Goal: Task Accomplishment & Management: Complete application form

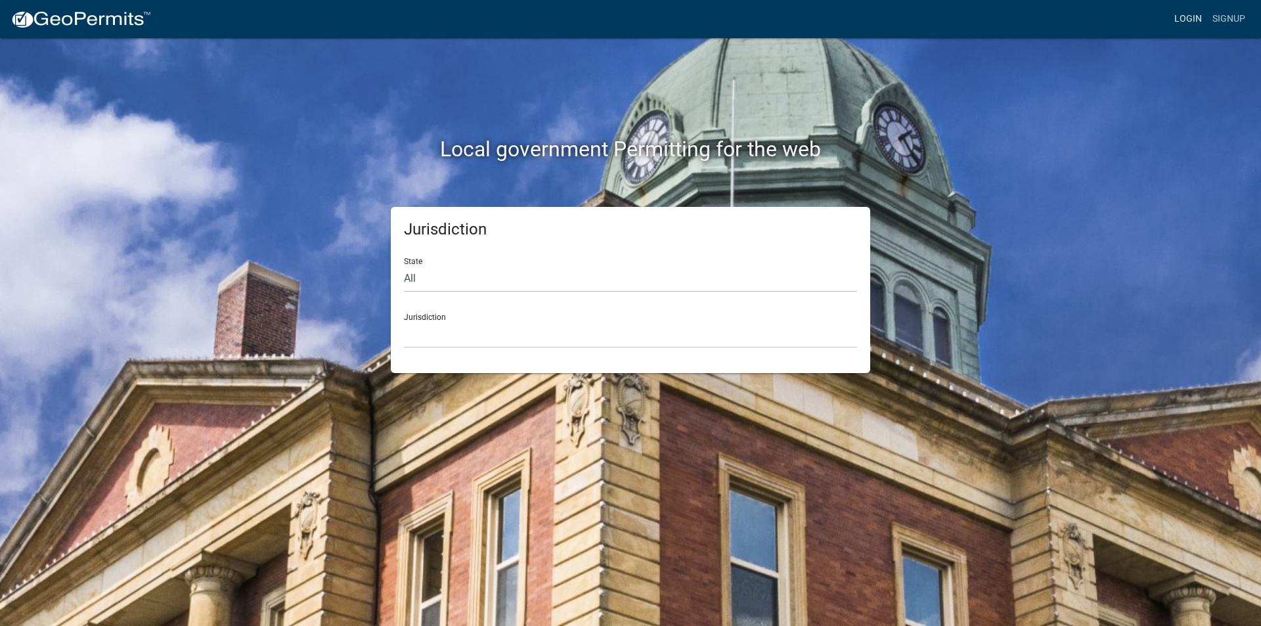
click at [1180, 14] on link "Login" at bounding box center [1188, 19] width 38 height 25
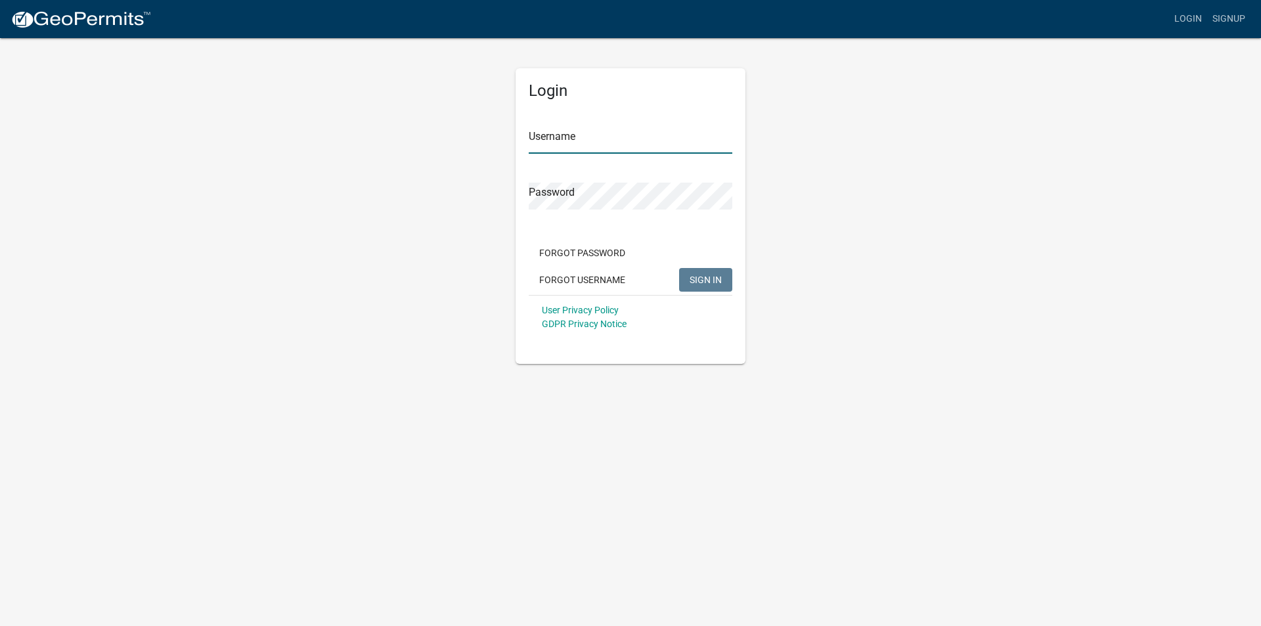
type input "mmcdonnell"
click at [693, 276] on span "SIGN IN" at bounding box center [705, 279] width 32 height 11
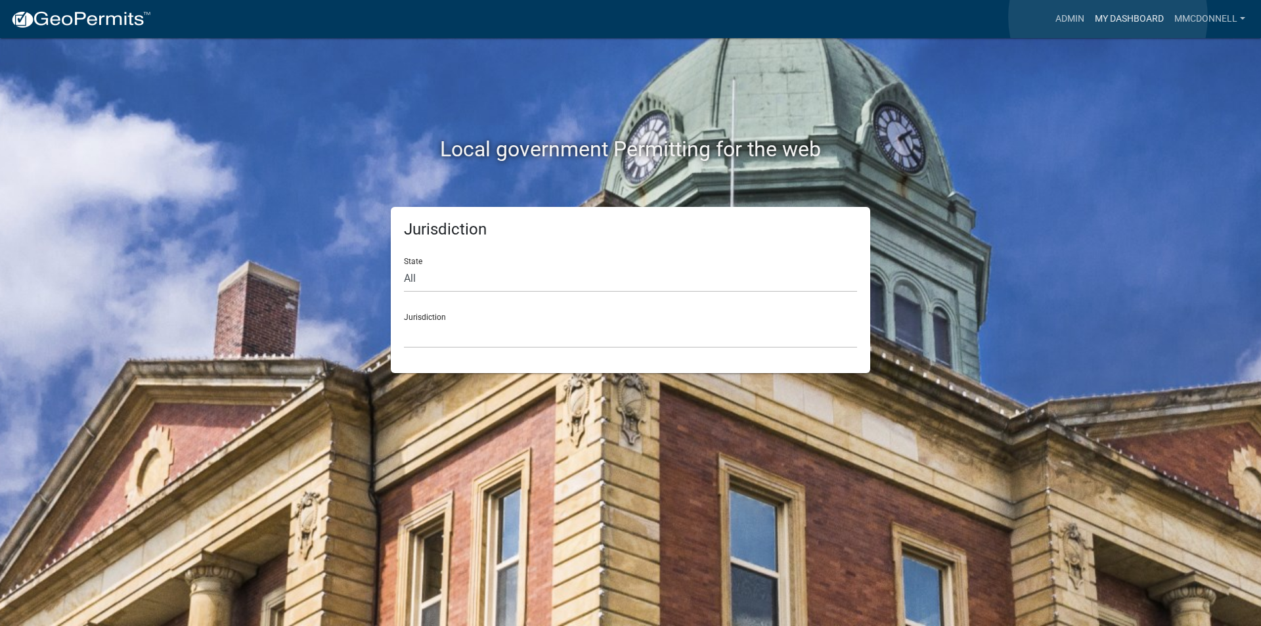
click at [1108, 17] on link "My Dashboard" at bounding box center [1128, 19] width 79 height 25
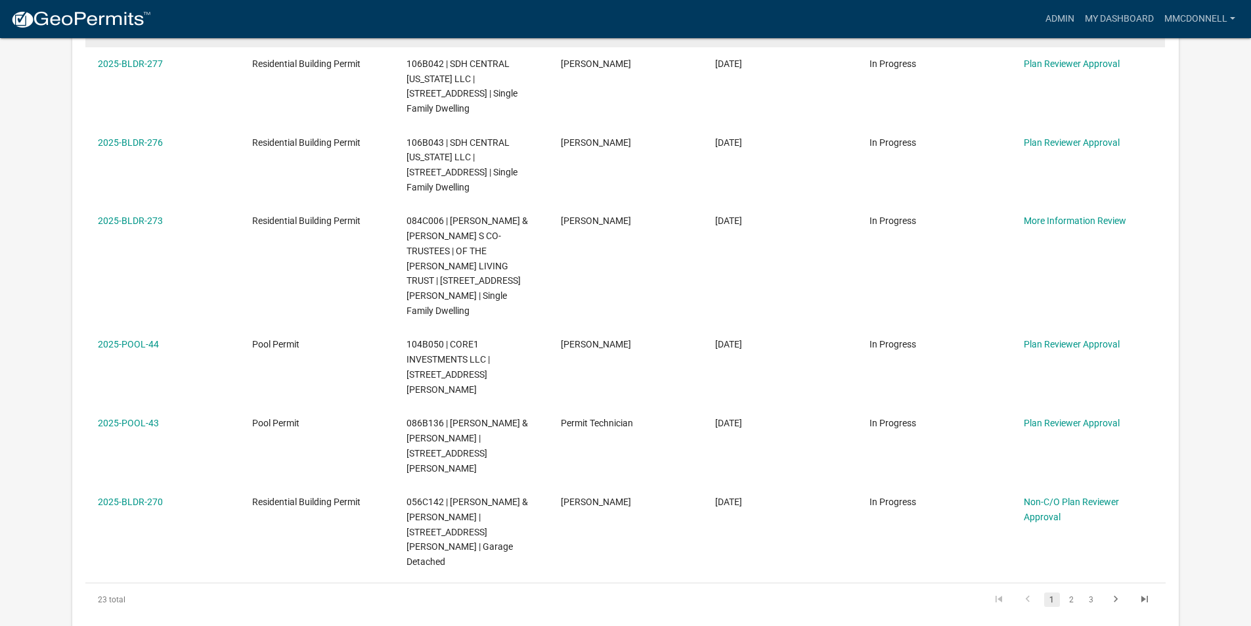
scroll to position [722, 0]
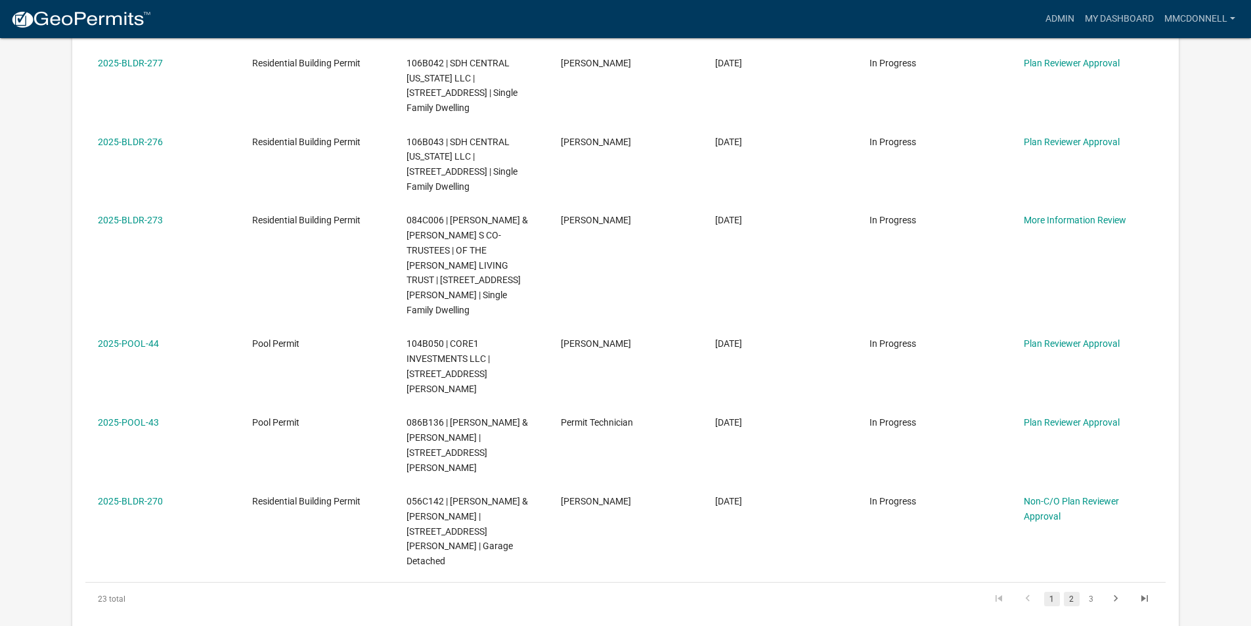
click at [1076, 592] on link "2" at bounding box center [1072, 599] width 16 height 14
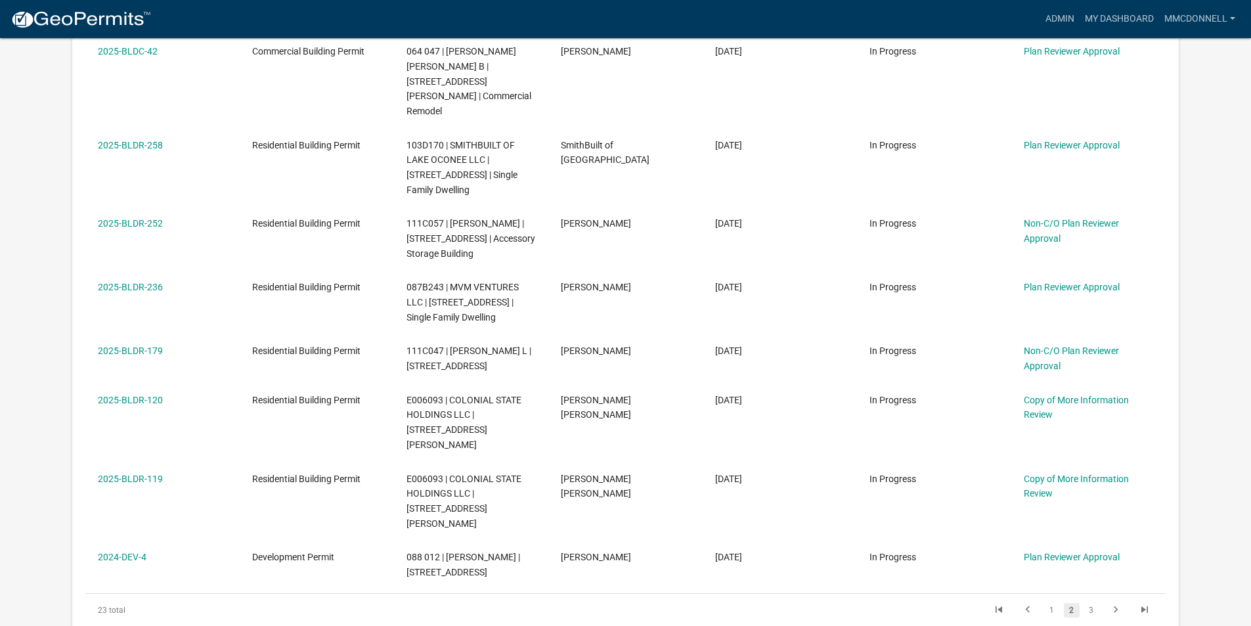
scroll to position [591, 0]
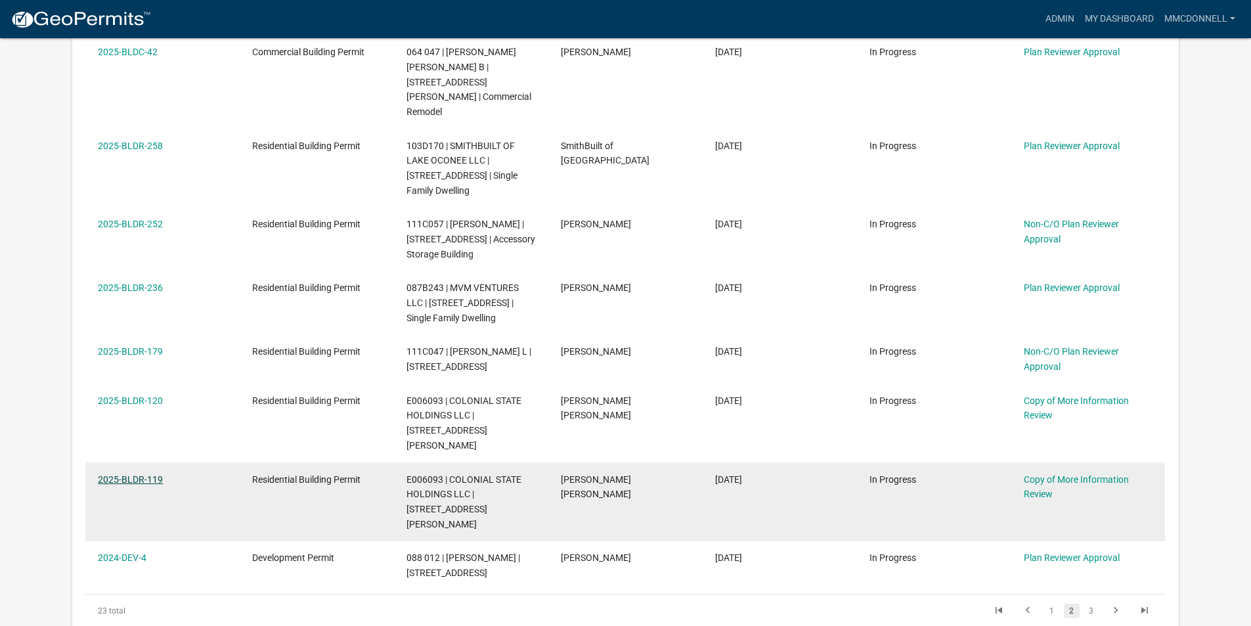
click at [149, 474] on link "2025-BLDR-119" at bounding box center [130, 479] width 65 height 11
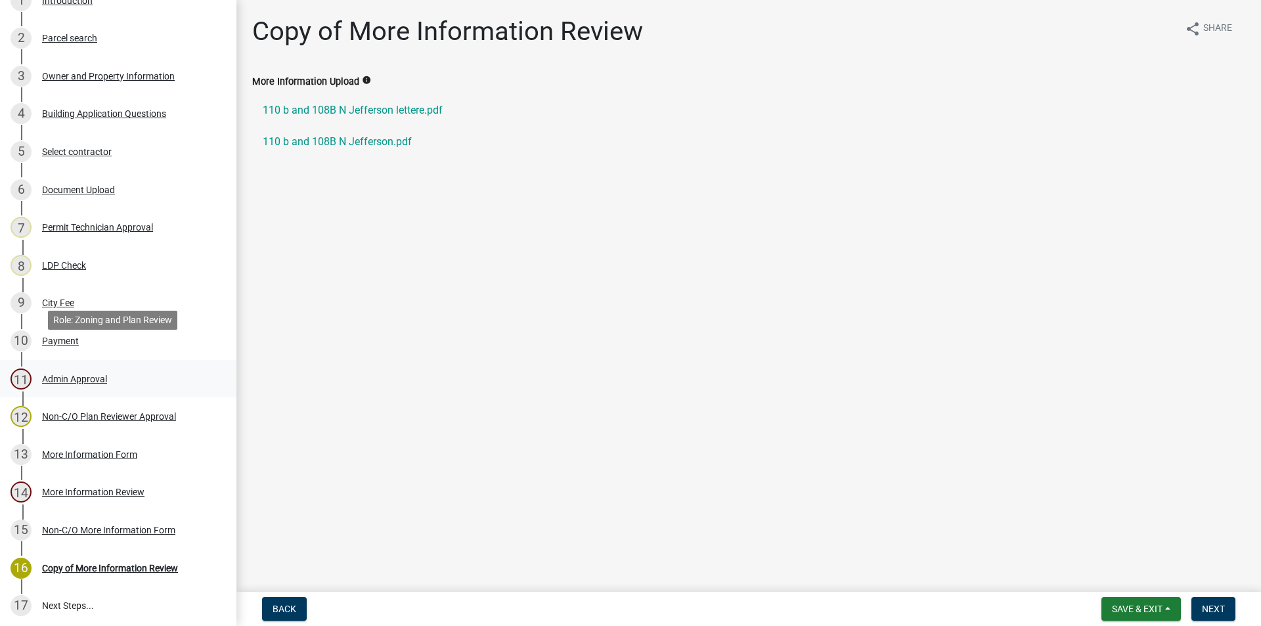
scroll to position [263, 0]
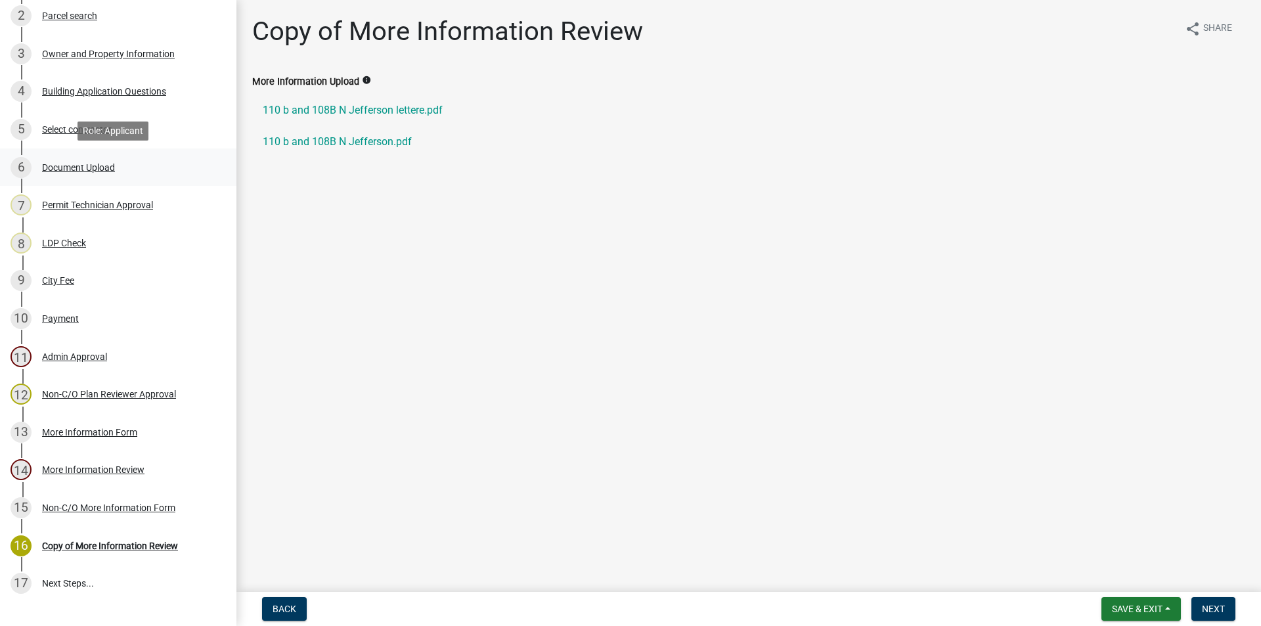
click at [63, 164] on div "Document Upload" at bounding box center [78, 167] width 73 height 9
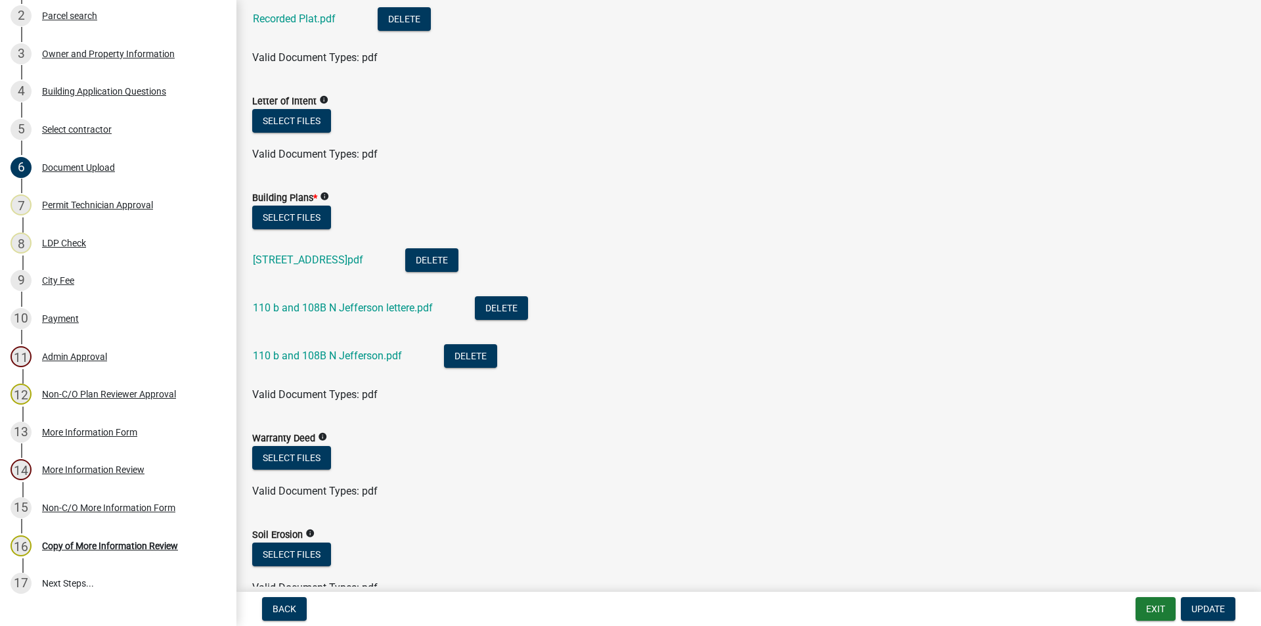
scroll to position [591, 0]
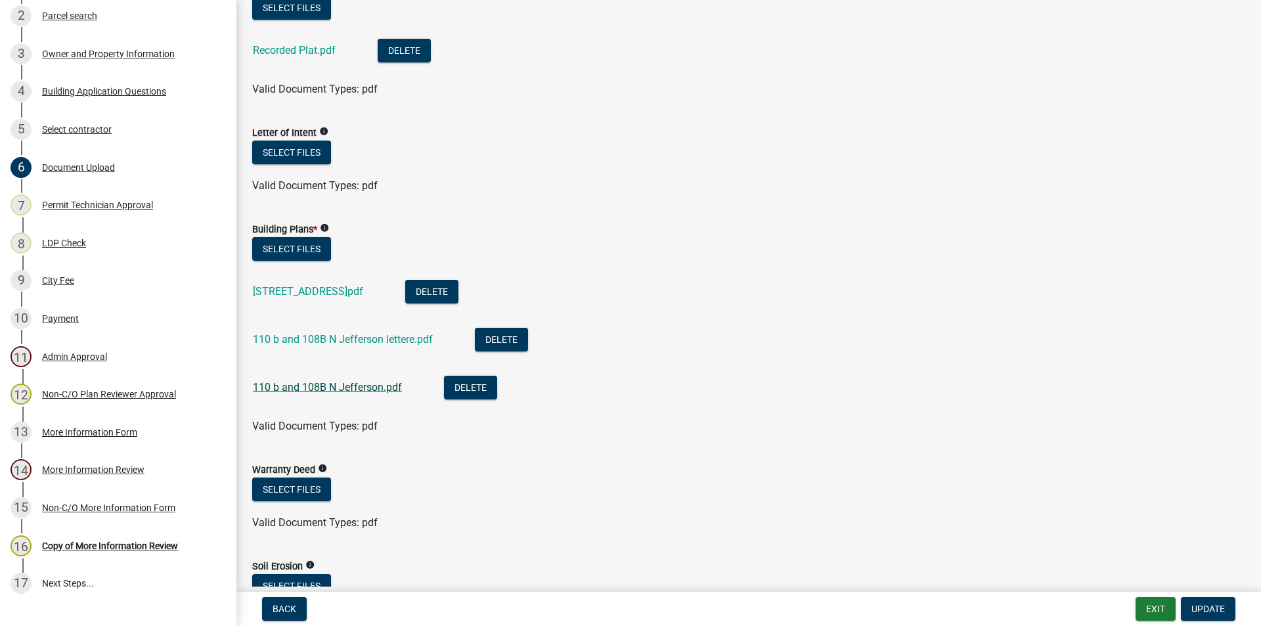
click at [330, 383] on link "110 b and 108B N Jefferson.pdf" at bounding box center [327, 387] width 149 height 12
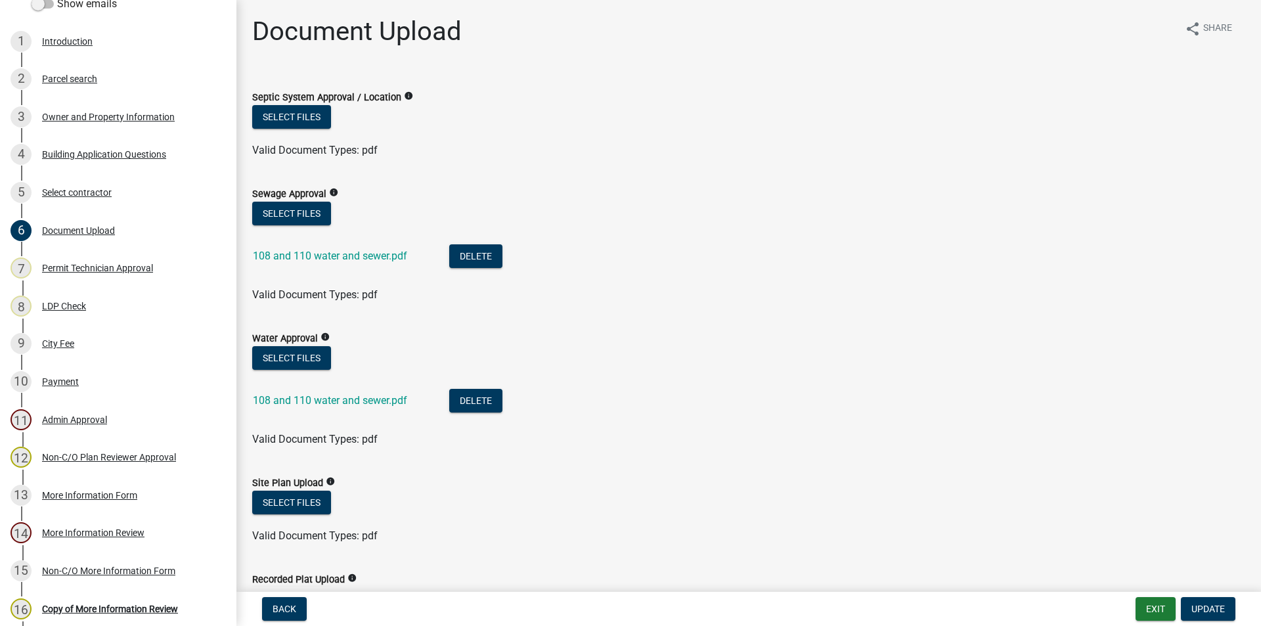
scroll to position [197, 0]
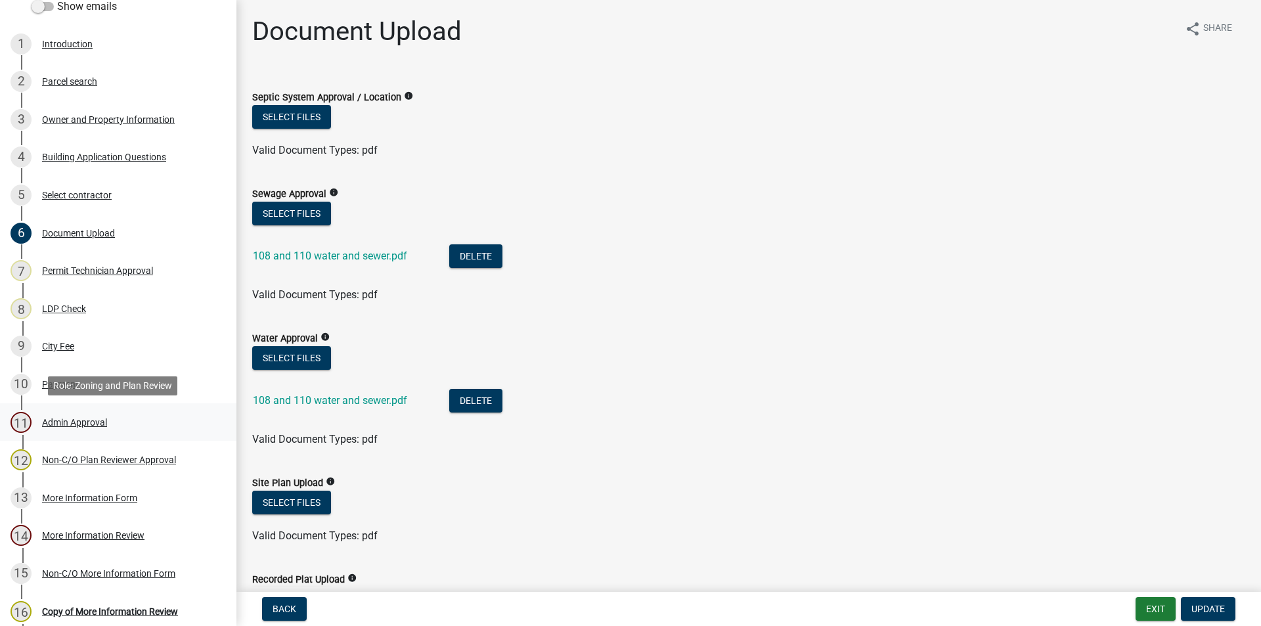
click at [66, 418] on div "Admin Approval" at bounding box center [74, 422] width 65 height 9
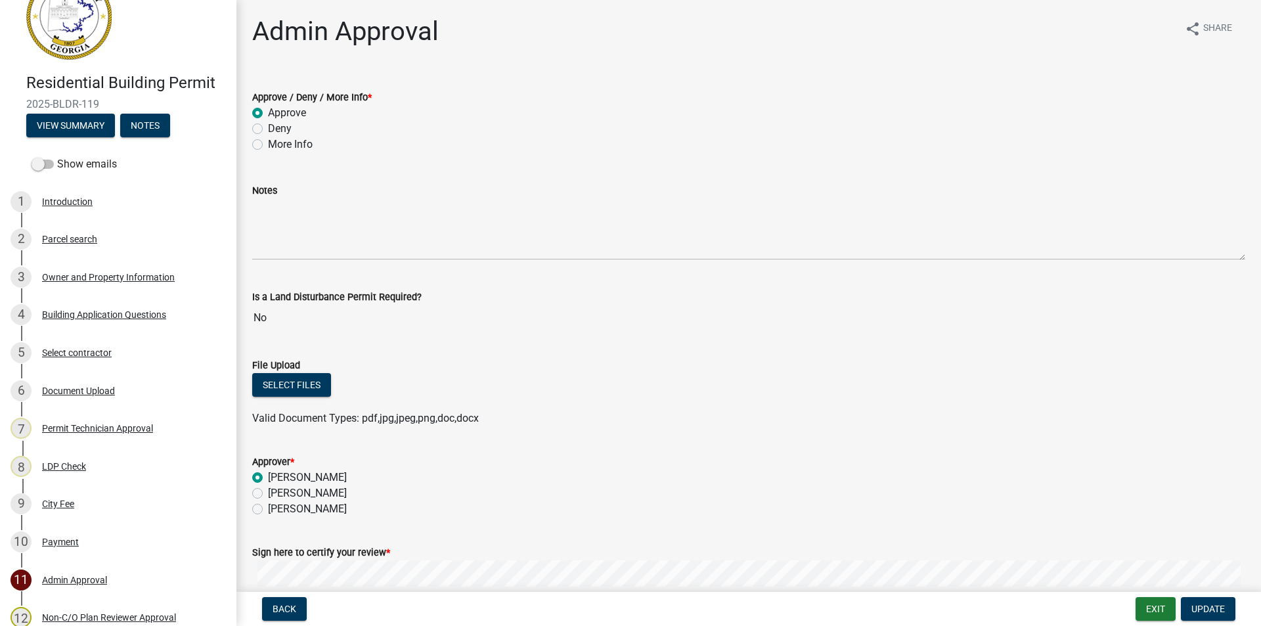
scroll to position [33, 0]
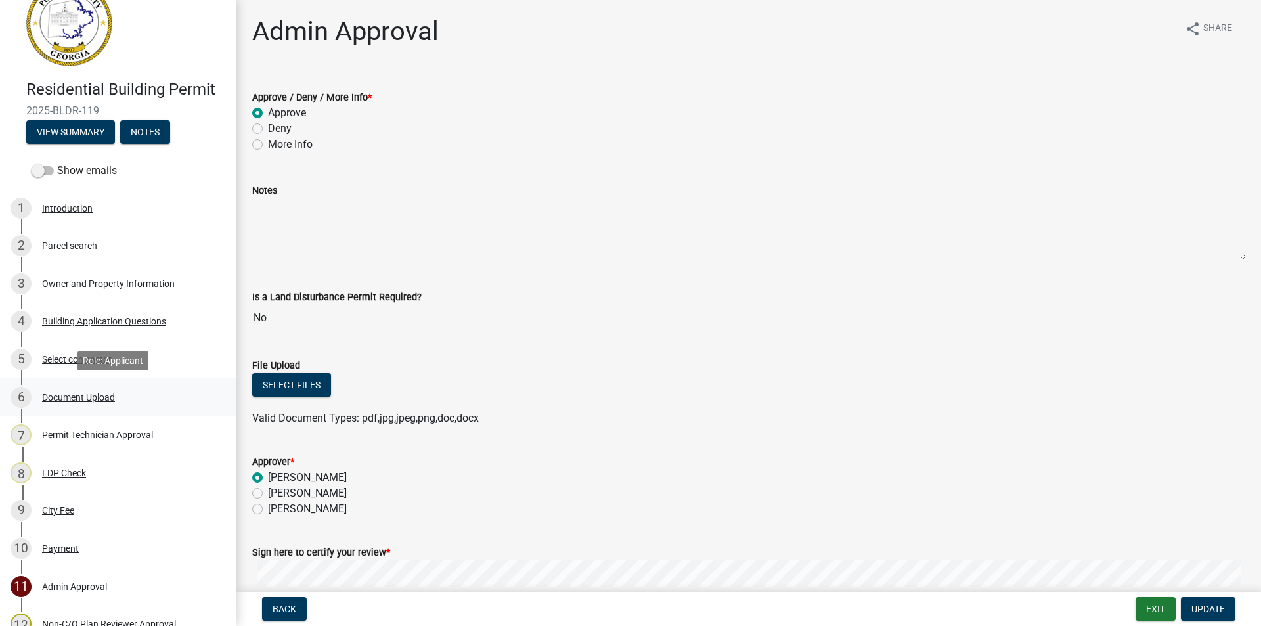
click at [74, 393] on div "Document Upload" at bounding box center [78, 397] width 73 height 9
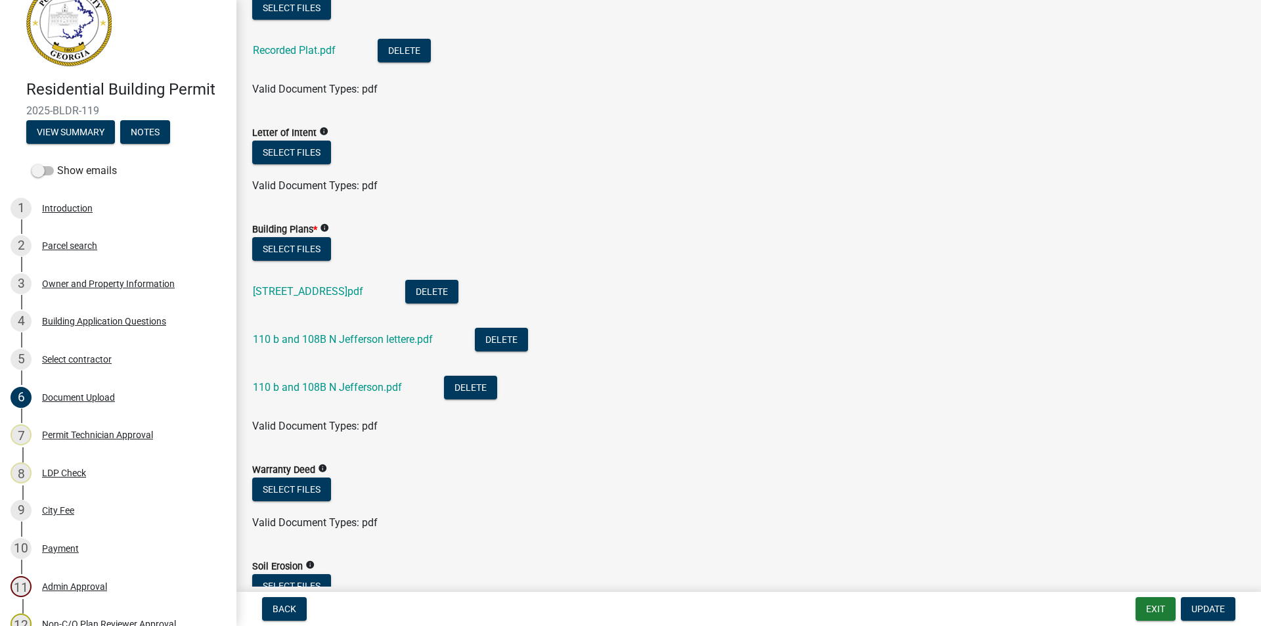
scroll to position [657, 0]
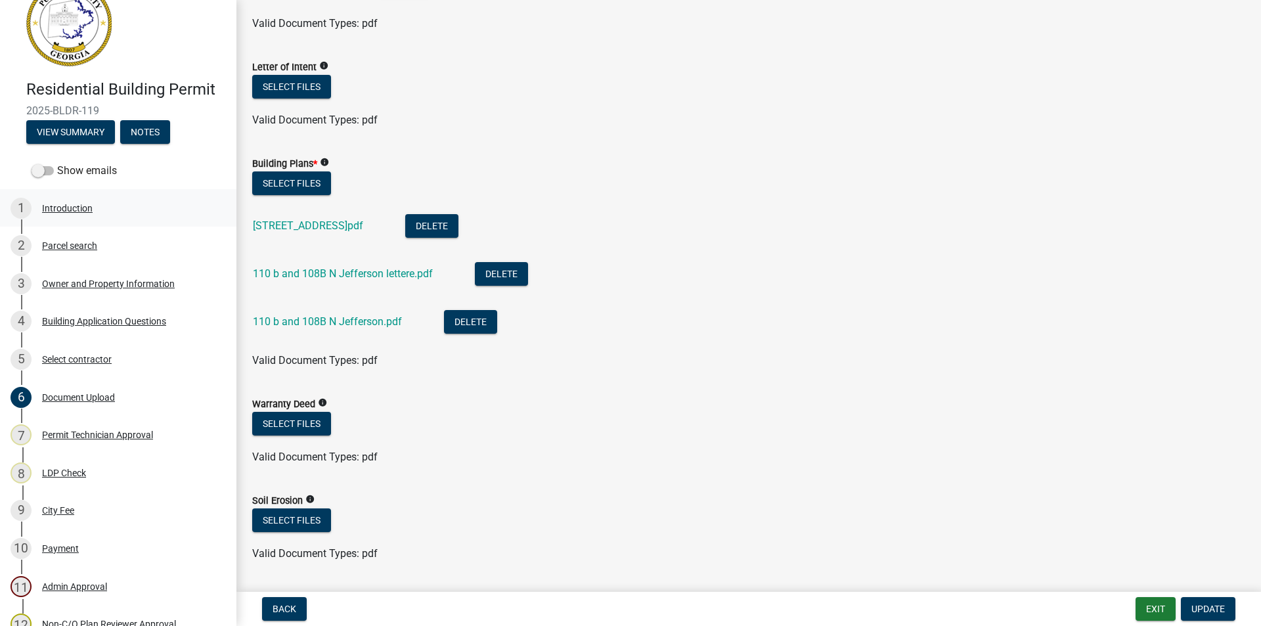
click at [64, 206] on div "Introduction" at bounding box center [67, 208] width 51 height 9
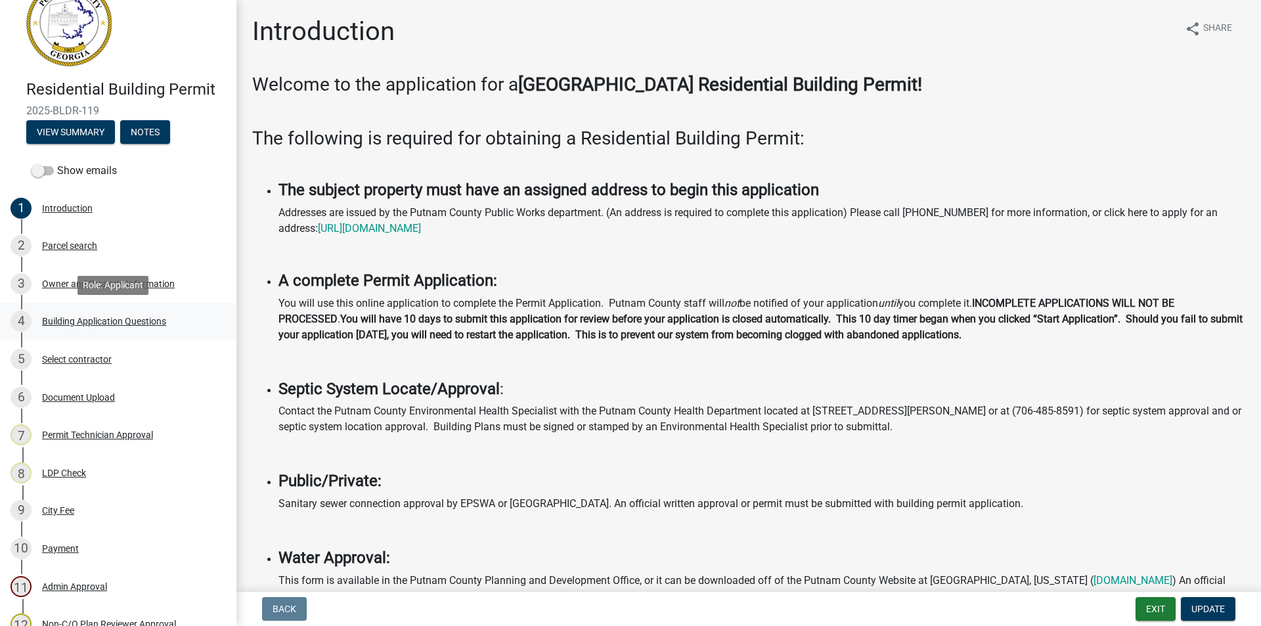
click at [64, 316] on div "Building Application Questions" at bounding box center [104, 320] width 124 height 9
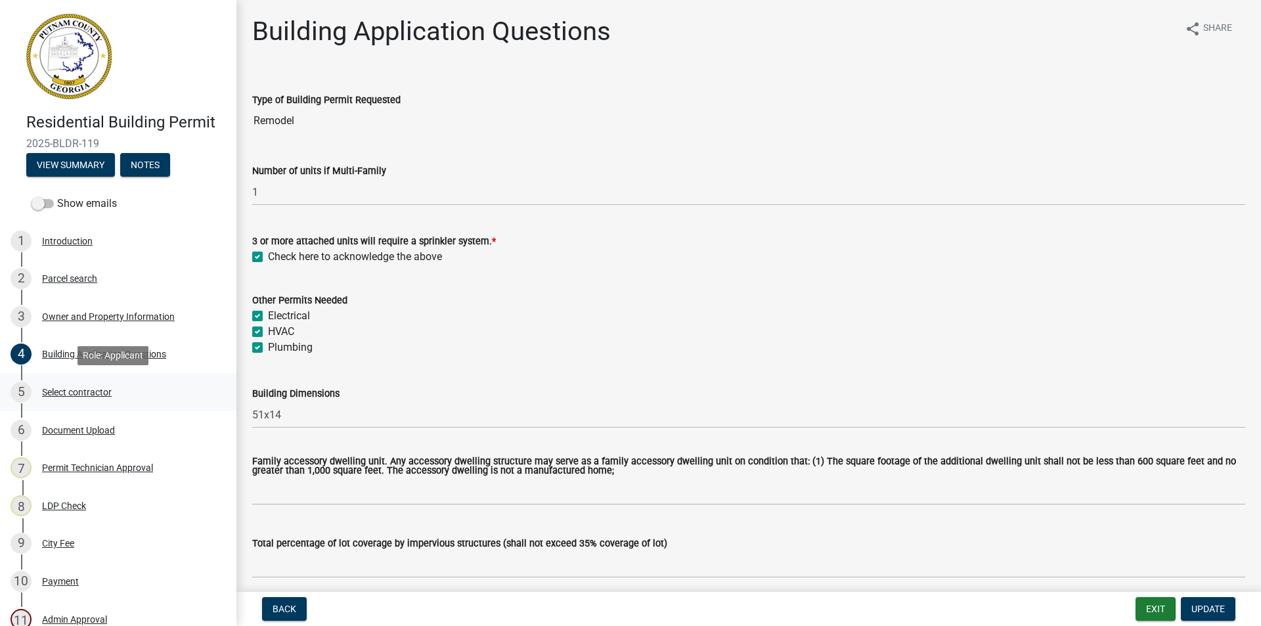
click at [20, 389] on div "5" at bounding box center [21, 391] width 21 height 21
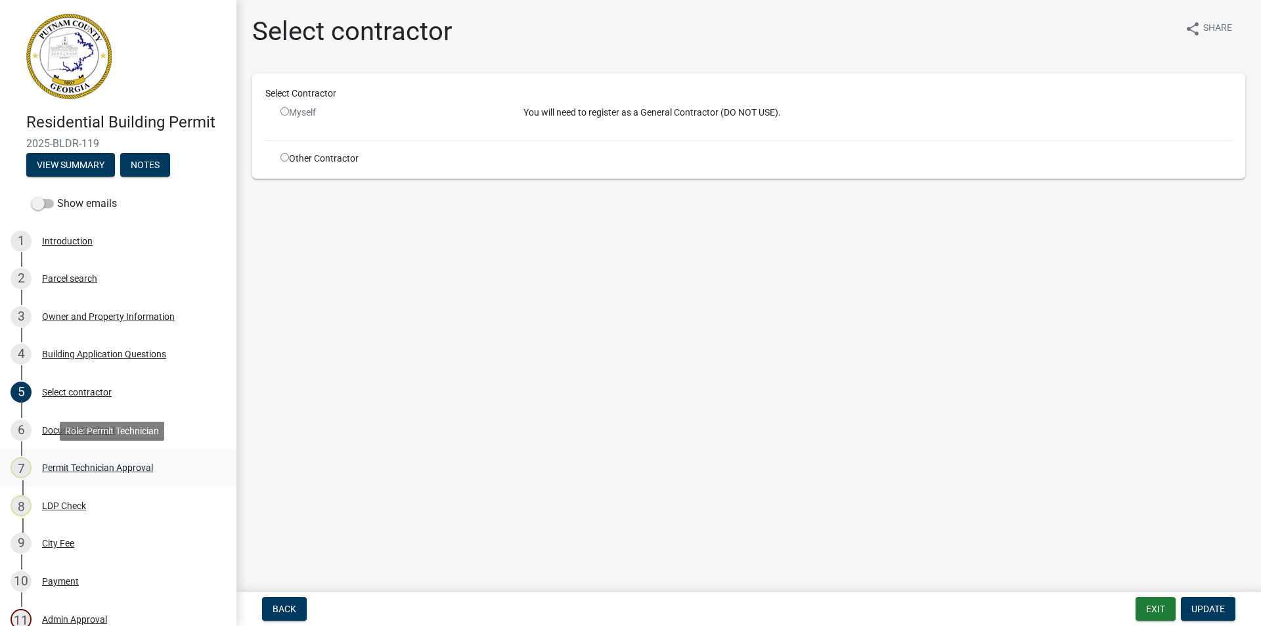
click at [24, 465] on div "7" at bounding box center [21, 467] width 21 height 21
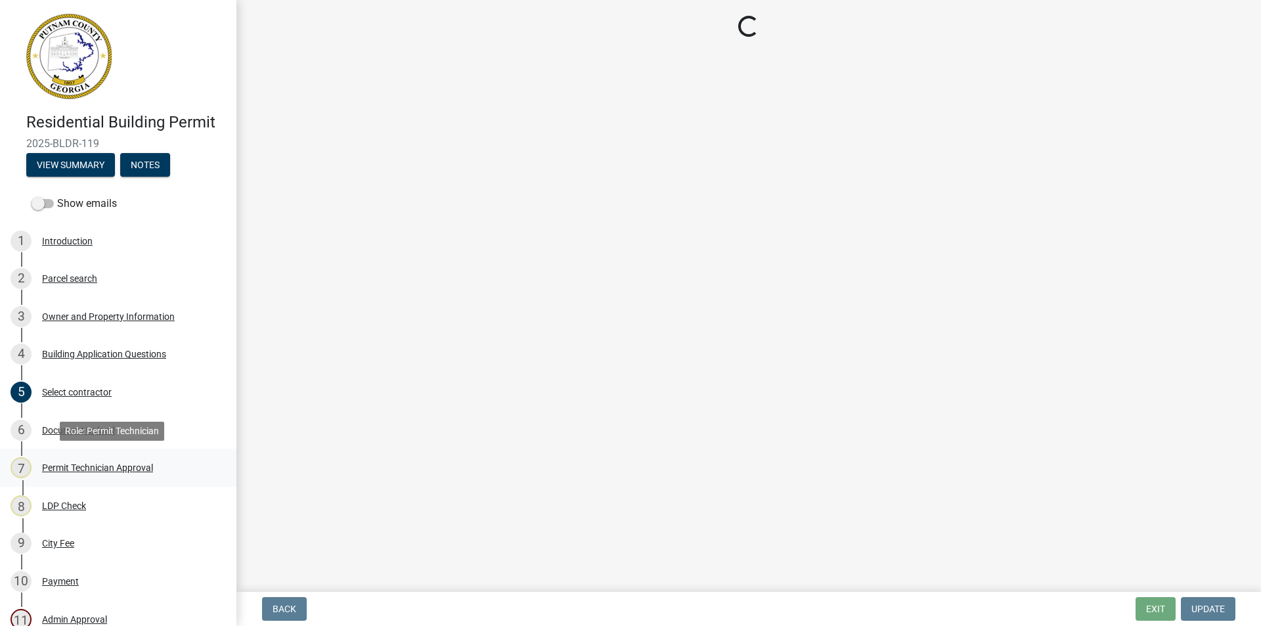
select select "ef7a1fc2-7a7a-426d-b1f0-c9b9b6ca7ff4"
select select "58d273ed-cbd1-45cf-a92b-4c415c252308"
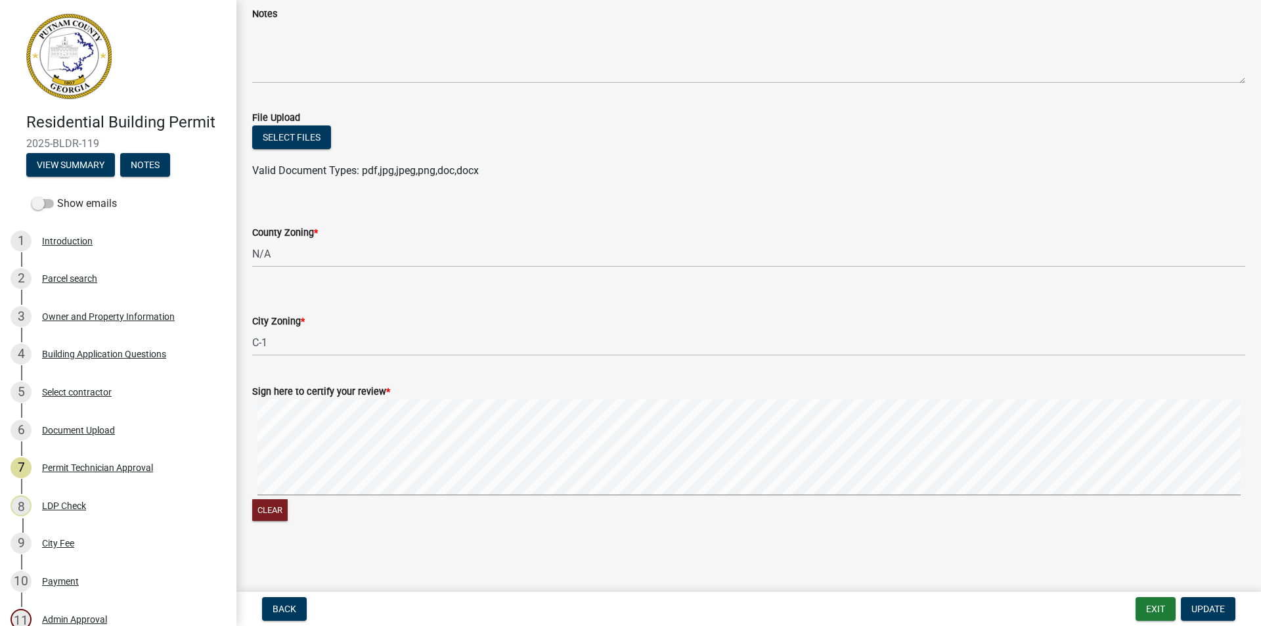
scroll to position [158, 0]
click at [22, 429] on div "6" at bounding box center [21, 430] width 21 height 21
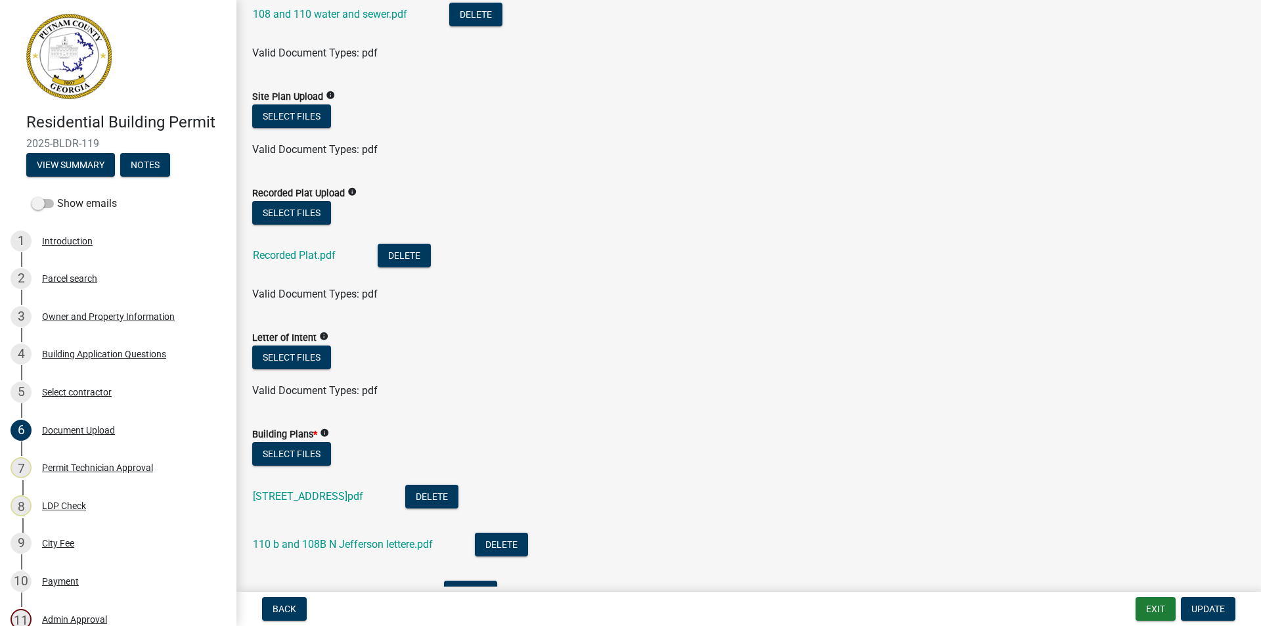
scroll to position [394, 0]
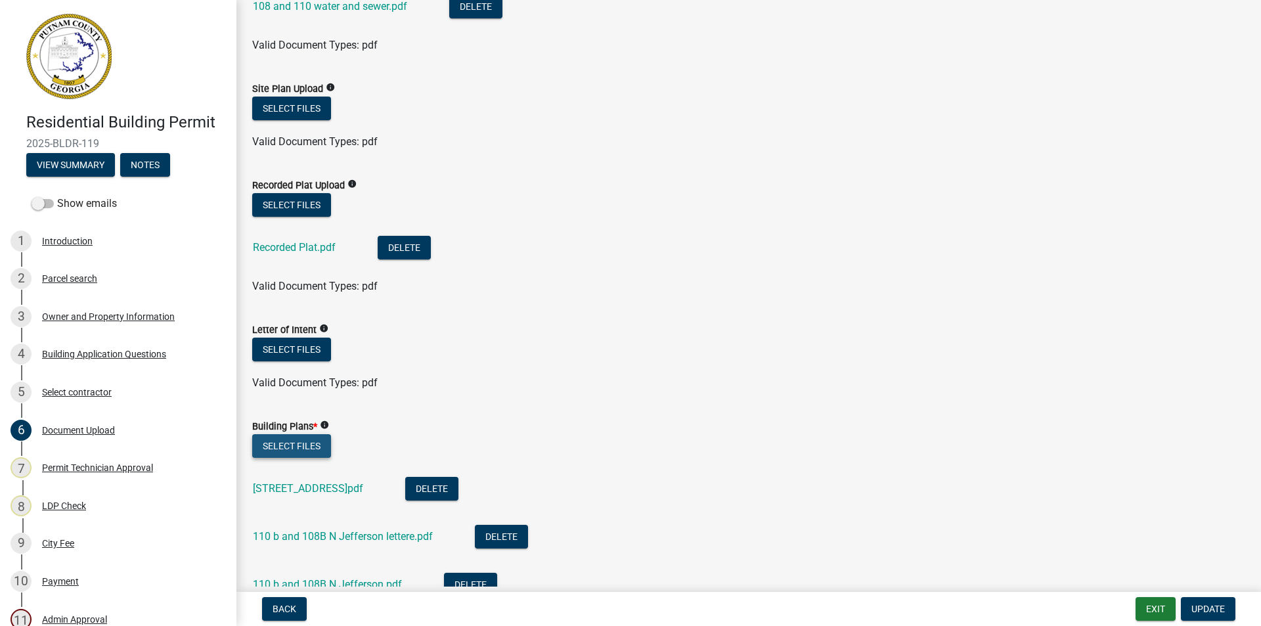
click at [293, 446] on button "Select files" at bounding box center [291, 446] width 79 height 24
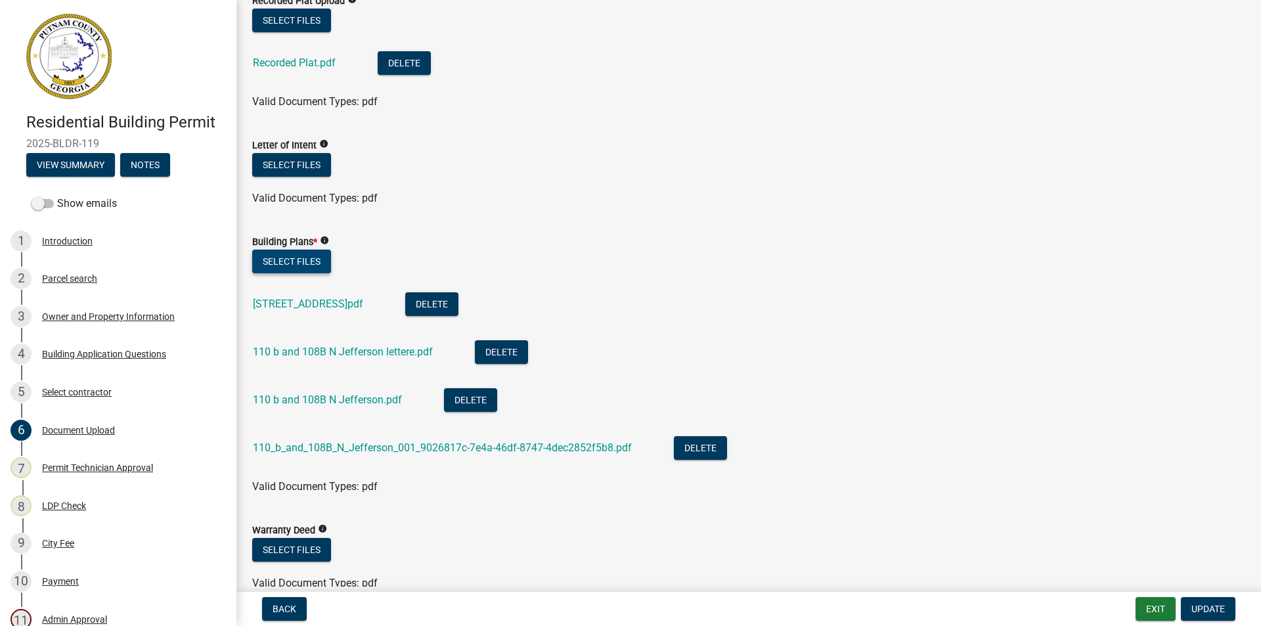
scroll to position [591, 0]
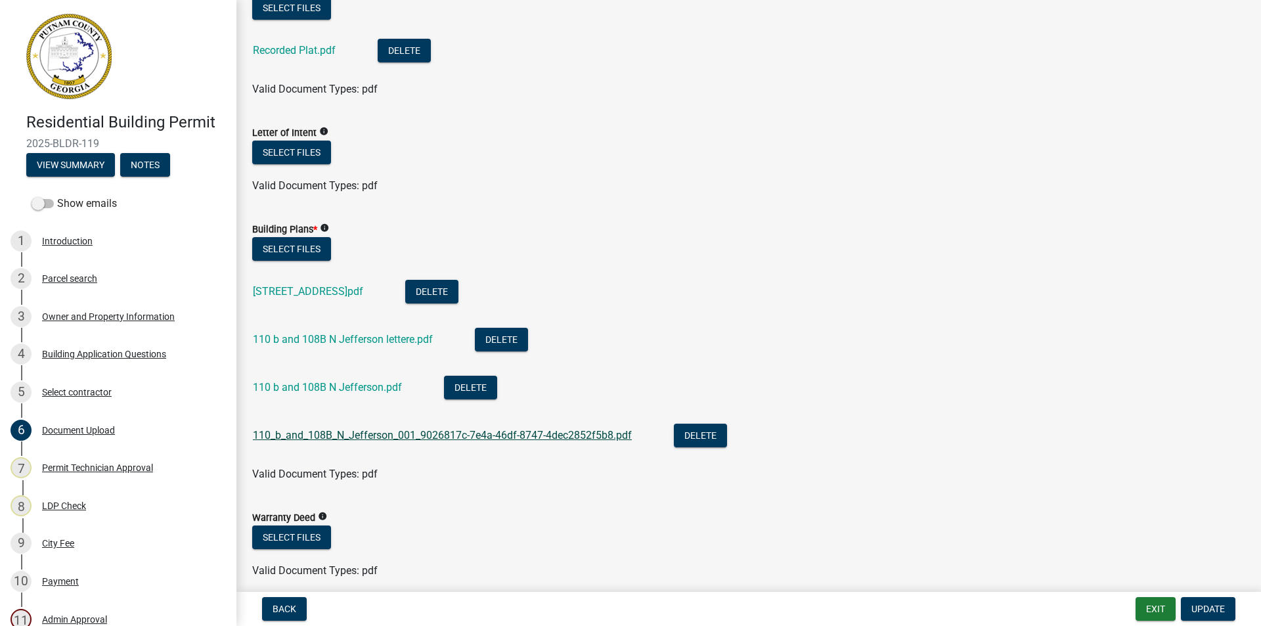
click at [563, 436] on link "110_b_and_108B_N_Jefferson_001_9026817c-7e4a-46df-8747-4dec2852f5b8.pdf" at bounding box center [442, 435] width 379 height 12
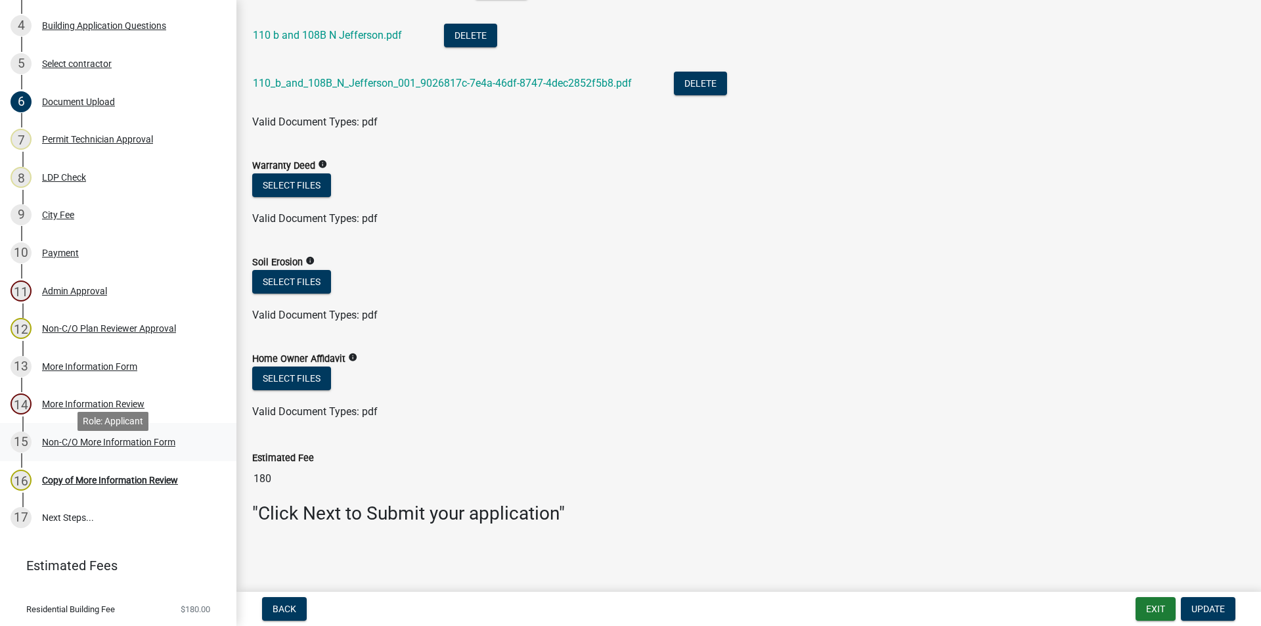
scroll to position [263, 0]
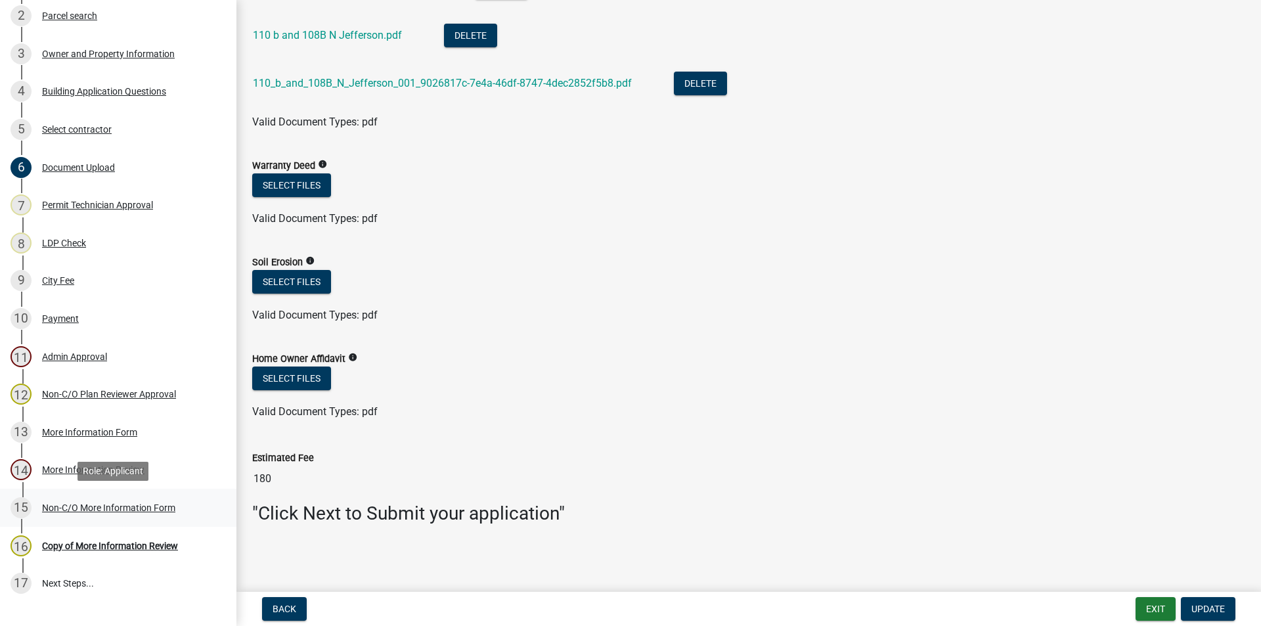
click at [99, 504] on div "Non-C/O More Information Form" at bounding box center [108, 507] width 133 height 9
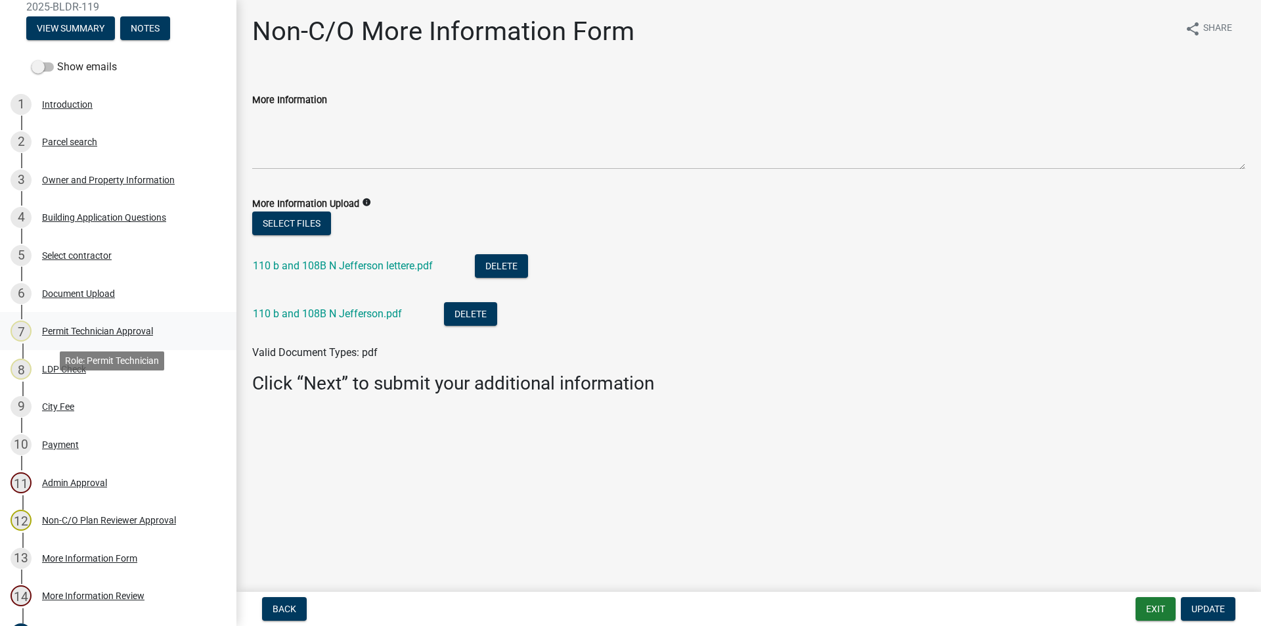
scroll to position [66, 0]
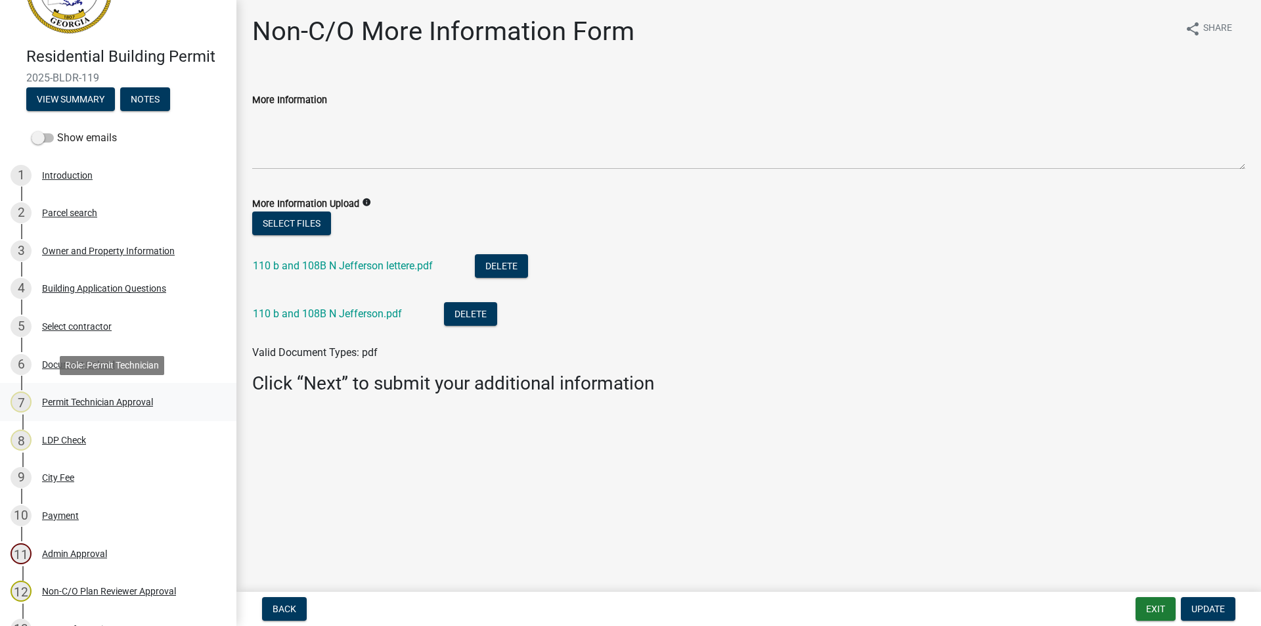
click at [87, 399] on div "Permit Technician Approval" at bounding box center [97, 401] width 111 height 9
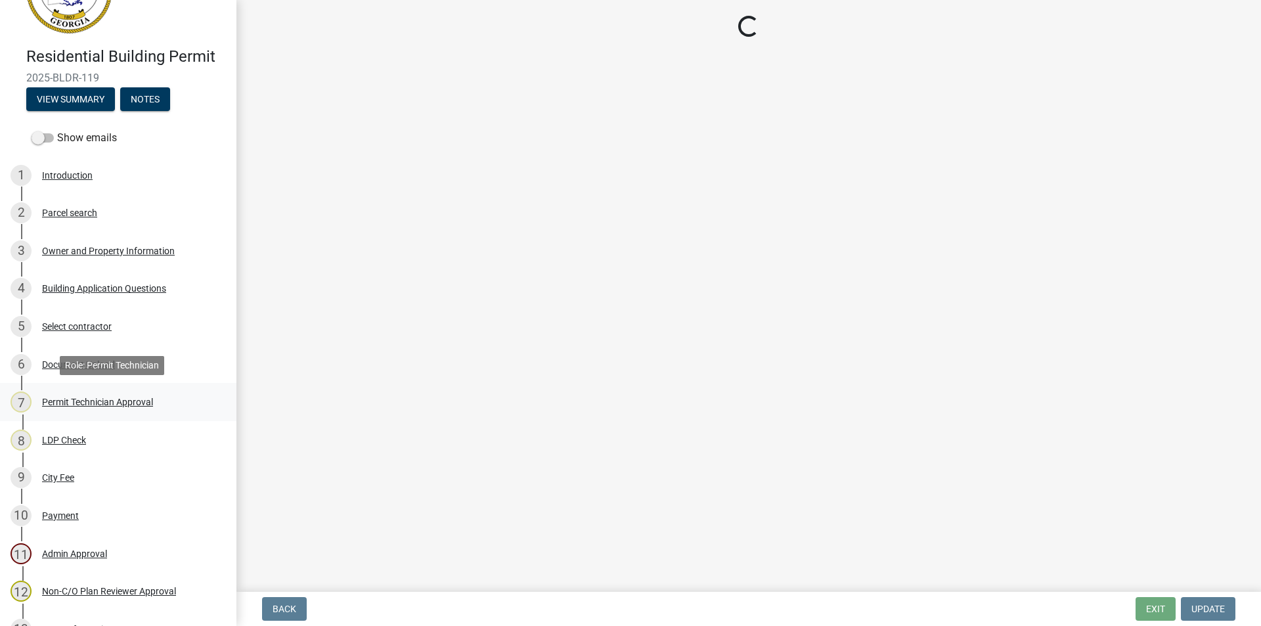
select select "ef7a1fc2-7a7a-426d-b1f0-c9b9b6ca7ff4"
select select "58d273ed-cbd1-45cf-a92b-4c415c252308"
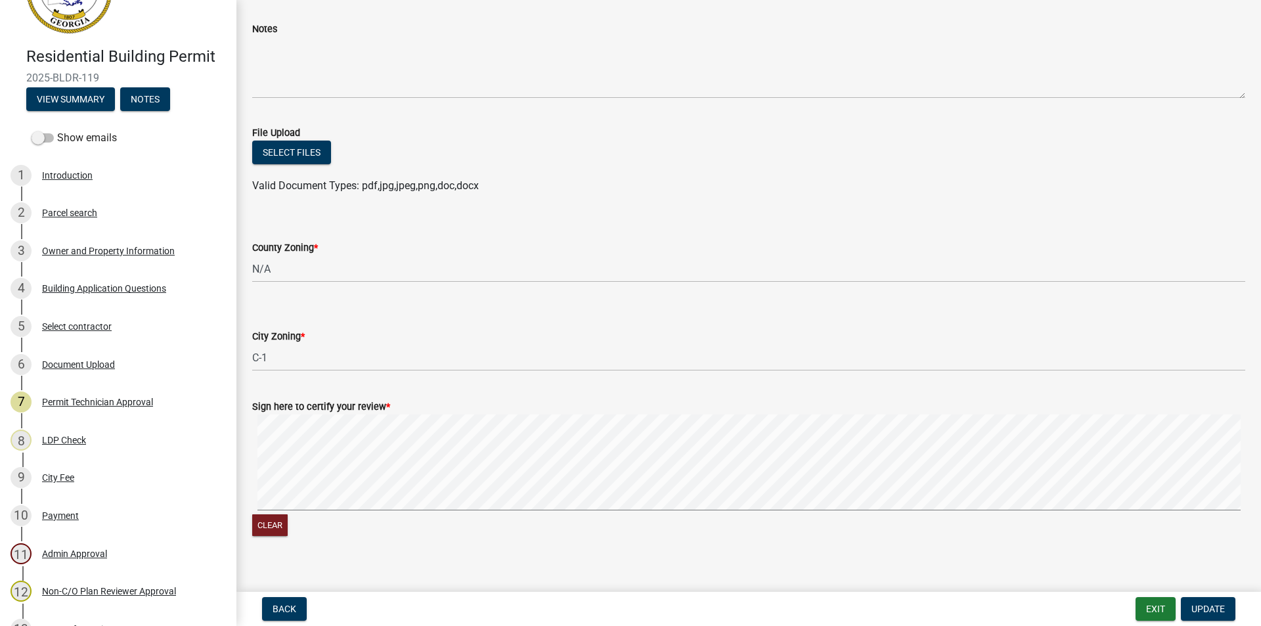
scroll to position [158, 0]
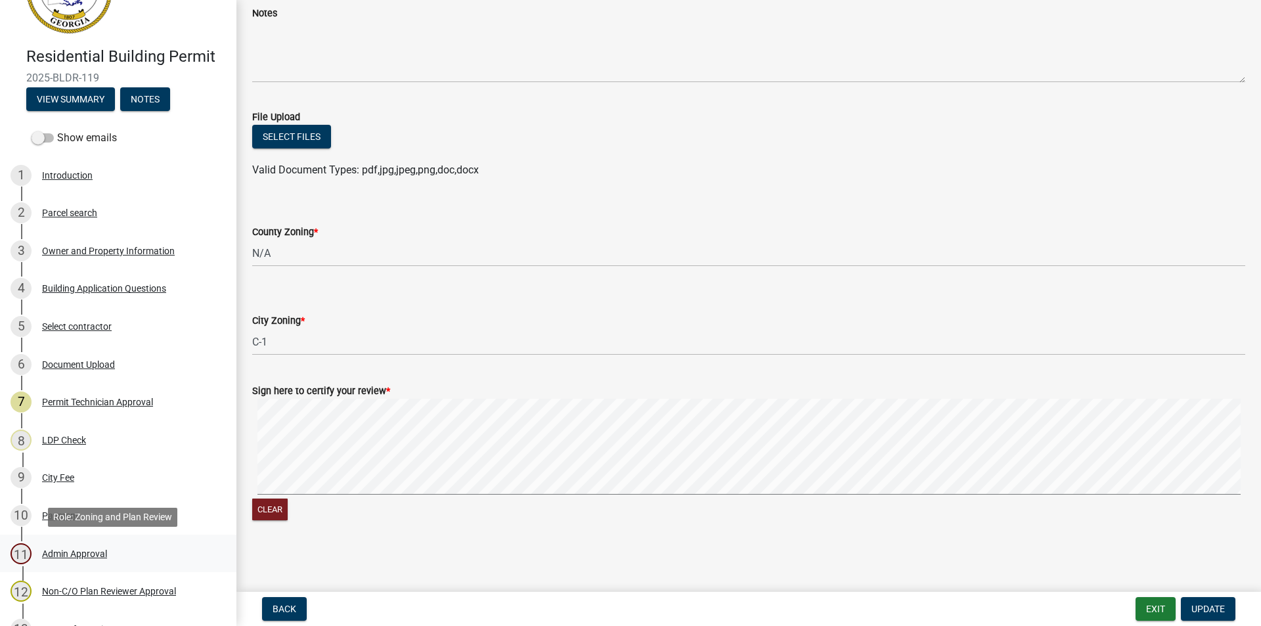
click at [70, 550] on div "Admin Approval" at bounding box center [74, 553] width 65 height 9
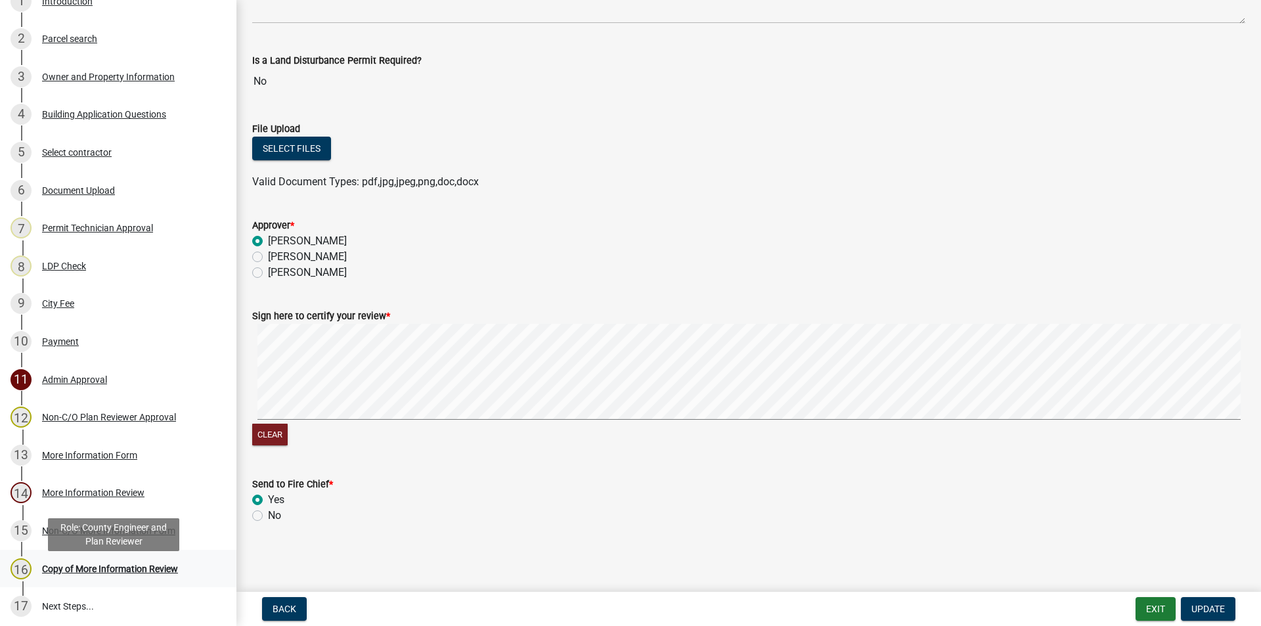
scroll to position [263, 0]
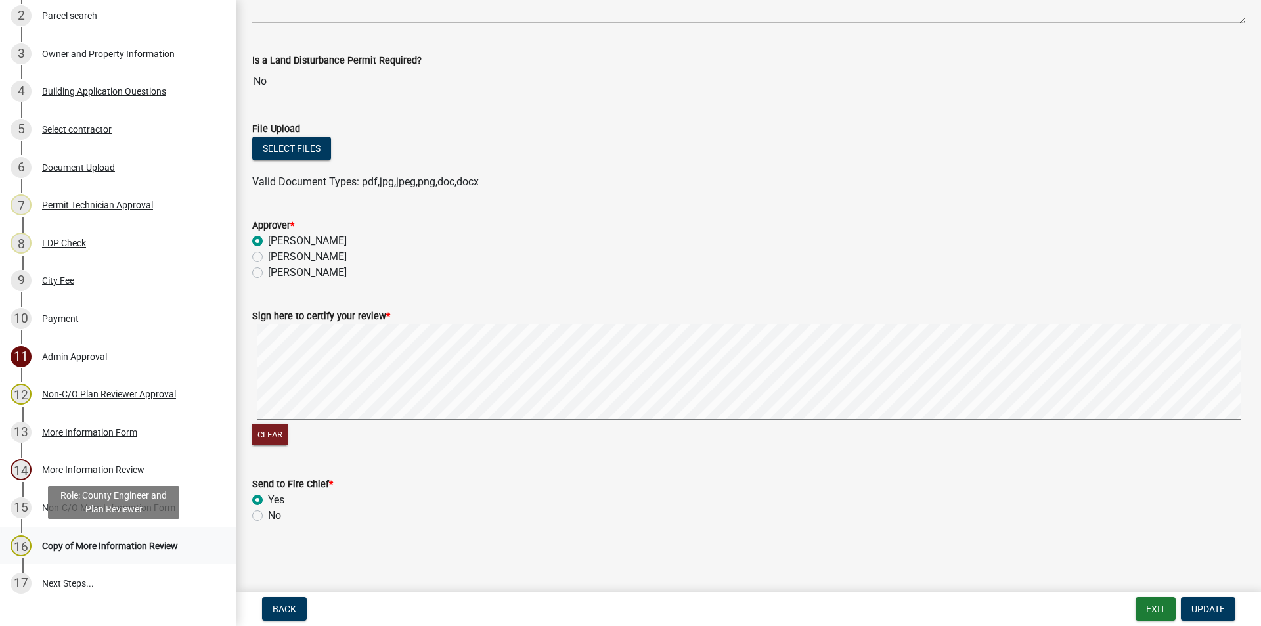
click at [93, 545] on div "Copy of More Information Review" at bounding box center [110, 545] width 136 height 9
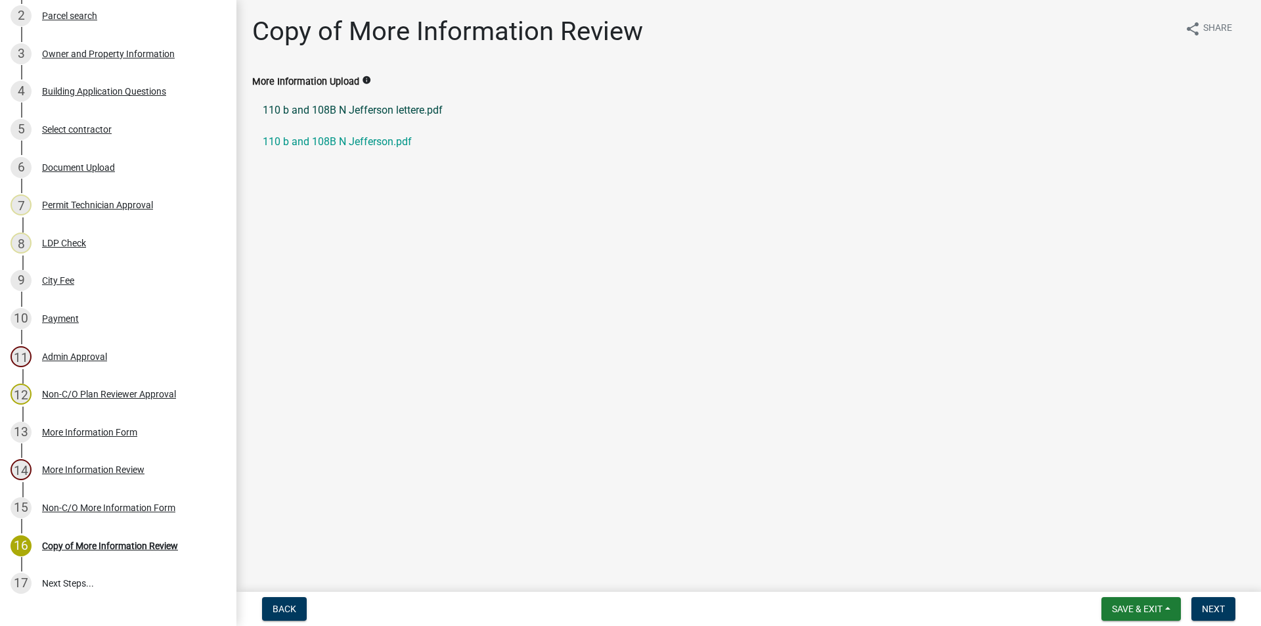
click at [364, 113] on link "110 b and 108B N Jefferson lettere.pdf" at bounding box center [748, 111] width 993 height 32
click at [48, 165] on div "Document Upload" at bounding box center [78, 167] width 73 height 9
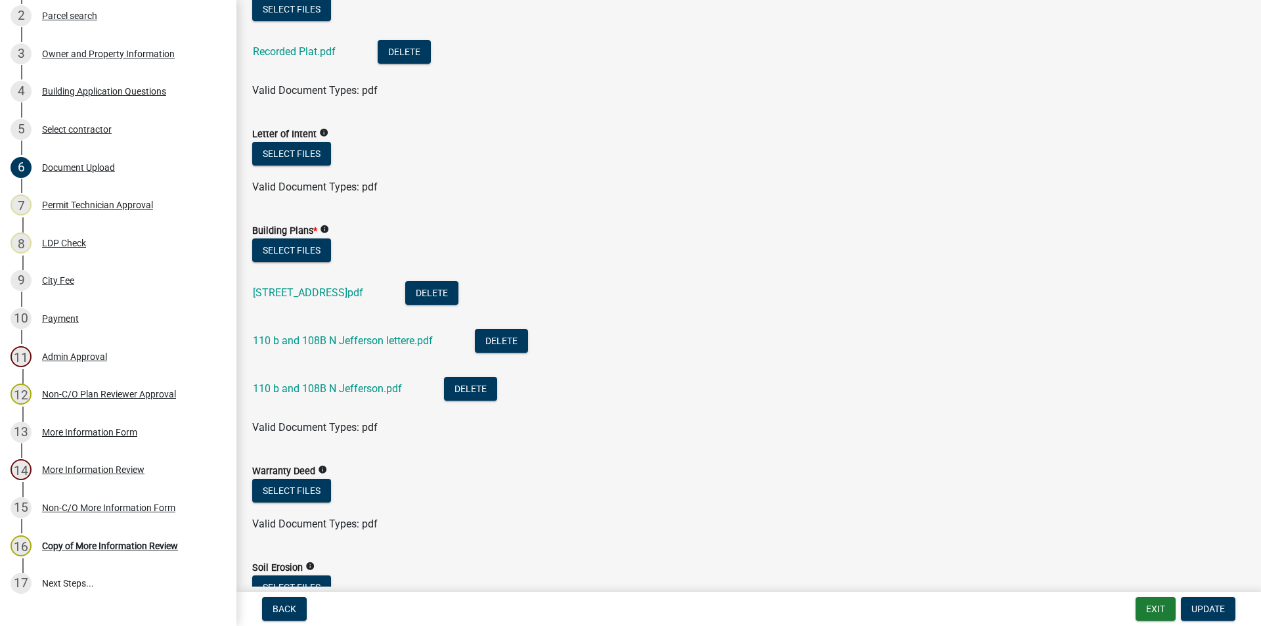
scroll to position [567, 0]
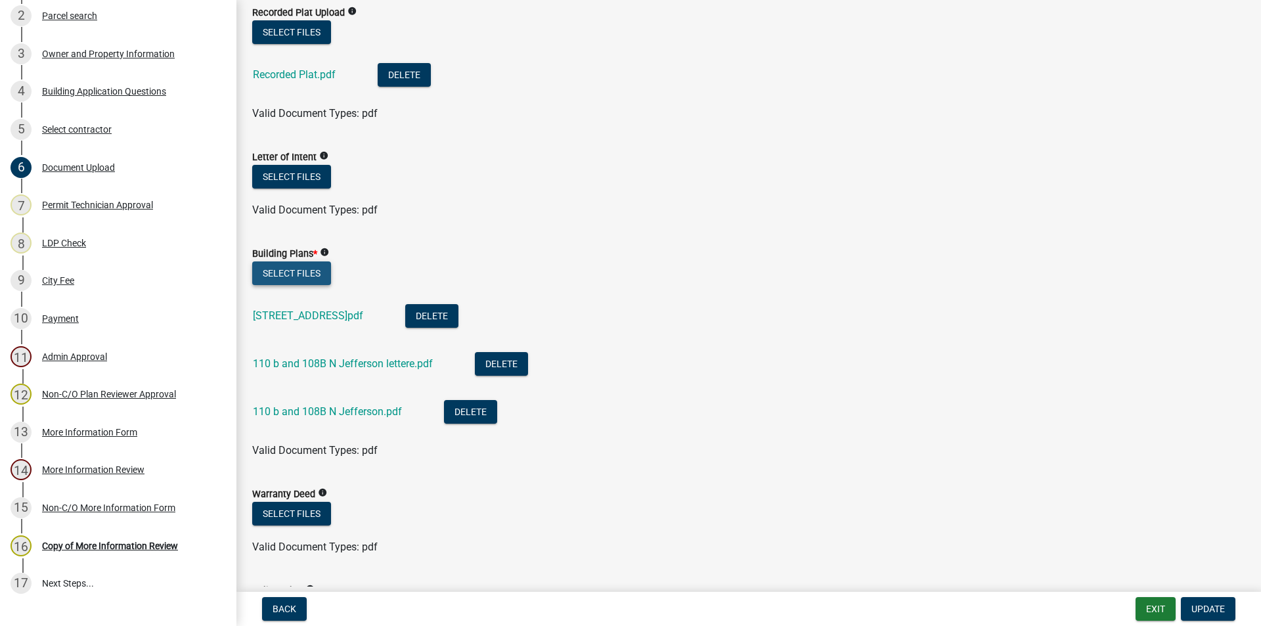
click at [296, 271] on button "Select files" at bounding box center [291, 273] width 79 height 24
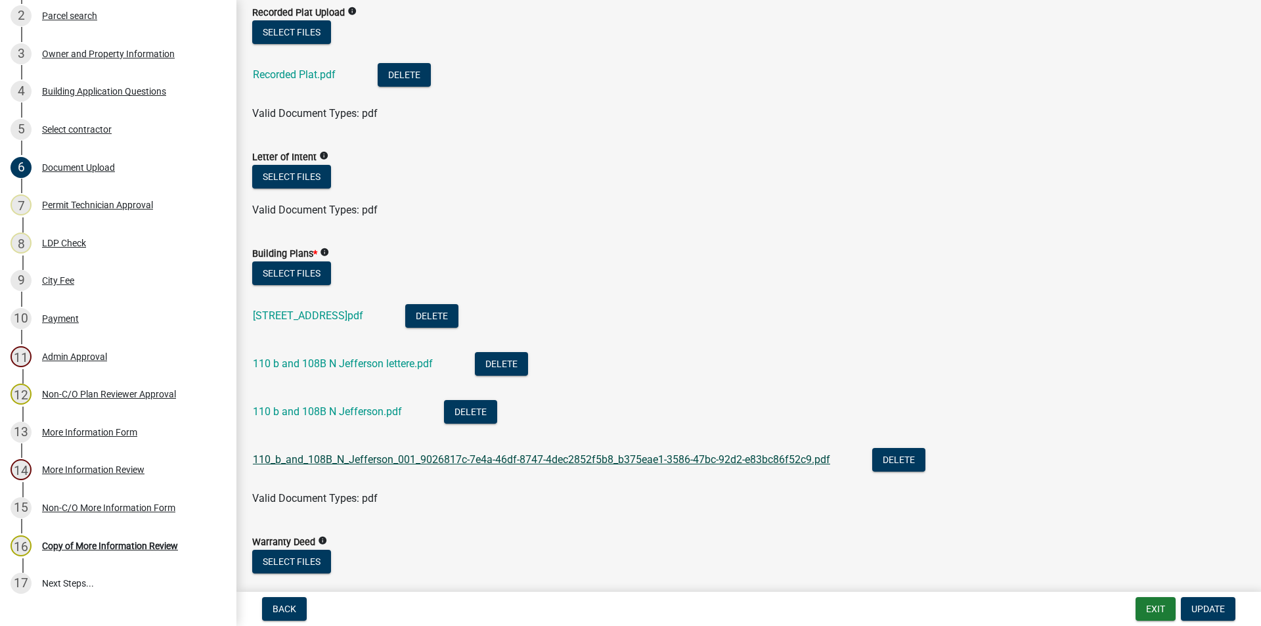
click at [448, 456] on link "110_b_and_108B_N_Jefferson_001_9026817c-7e4a-46df-8747-4dec2852f5b8_b375eae1-35…" at bounding box center [541, 459] width 577 height 12
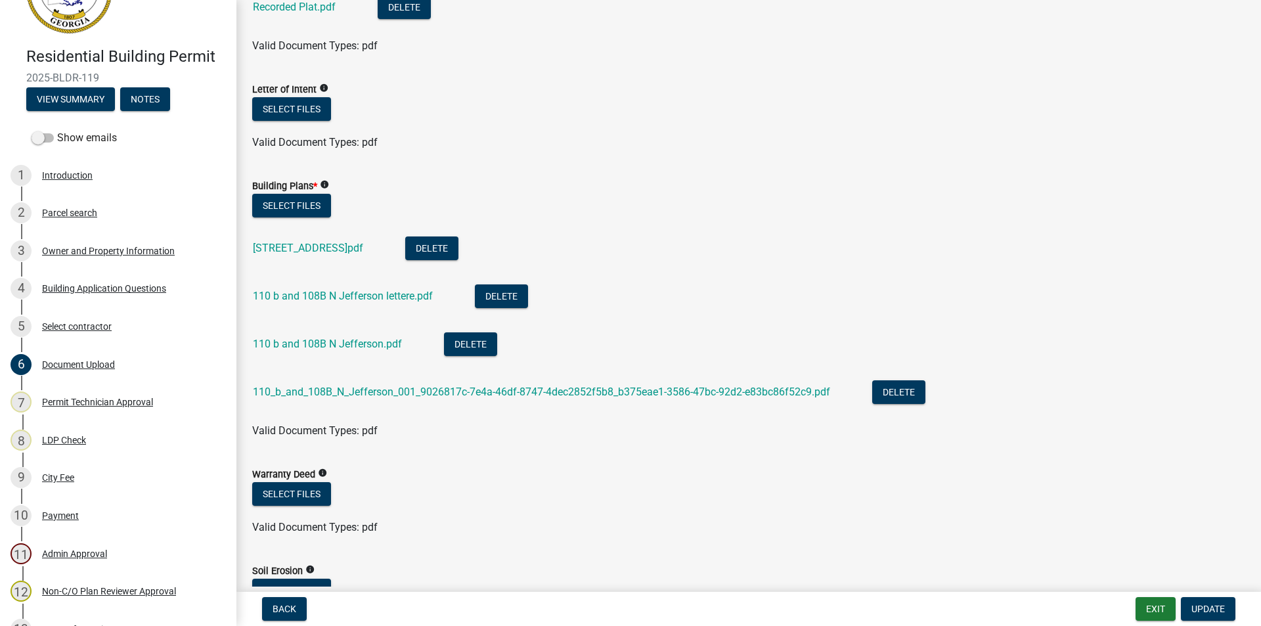
scroll to position [657, 0]
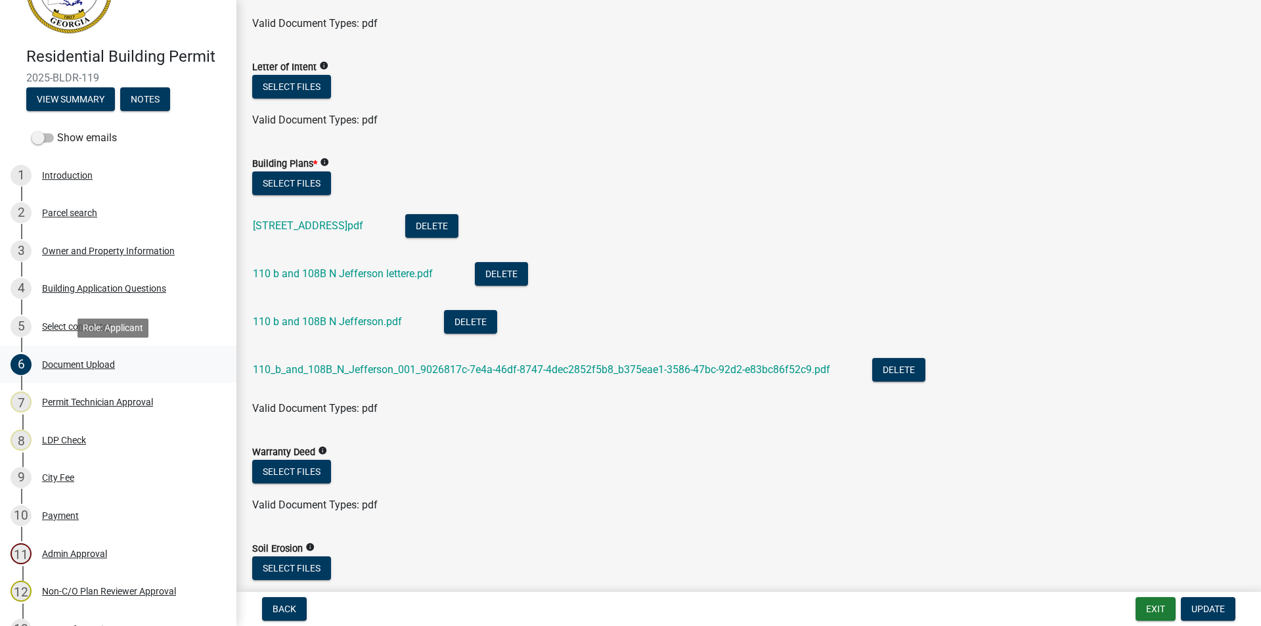
click at [64, 360] on div "Document Upload" at bounding box center [78, 364] width 73 height 9
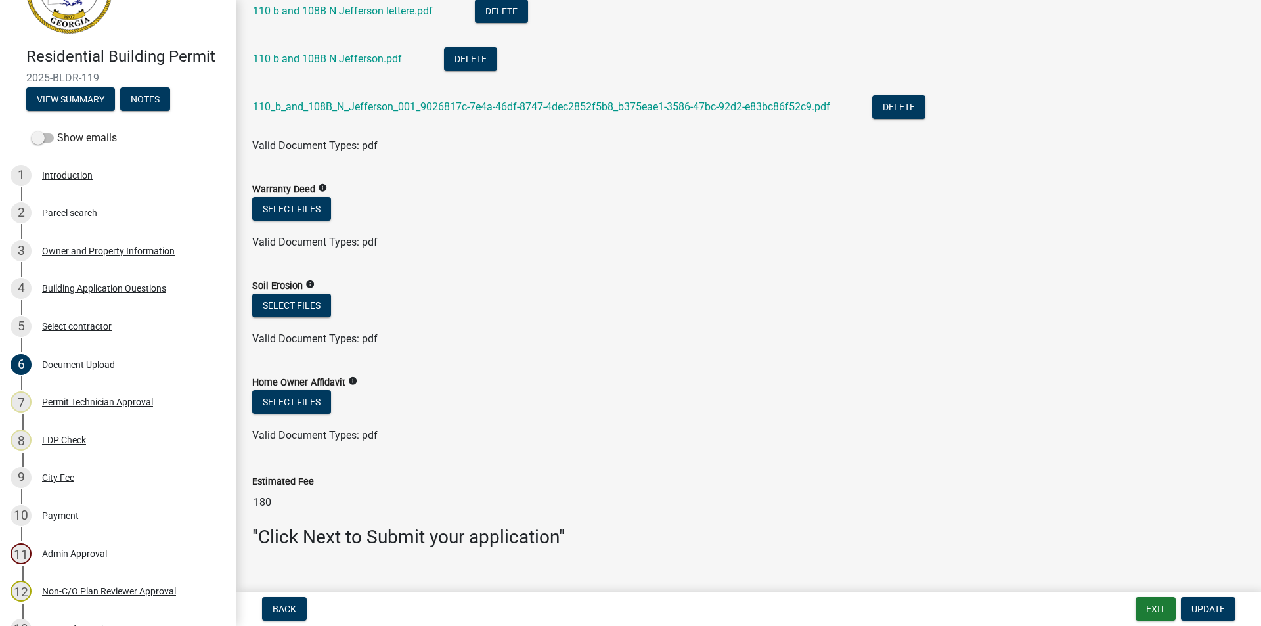
scroll to position [943, 0]
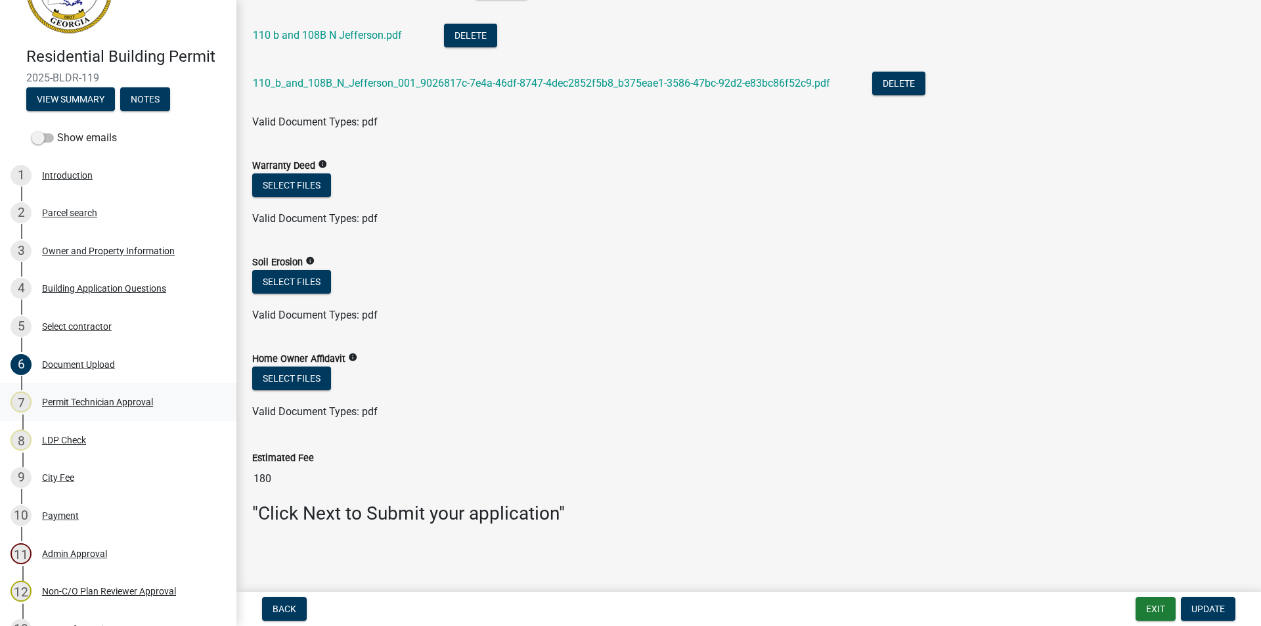
click at [74, 400] on div "Permit Technician Approval" at bounding box center [97, 401] width 111 height 9
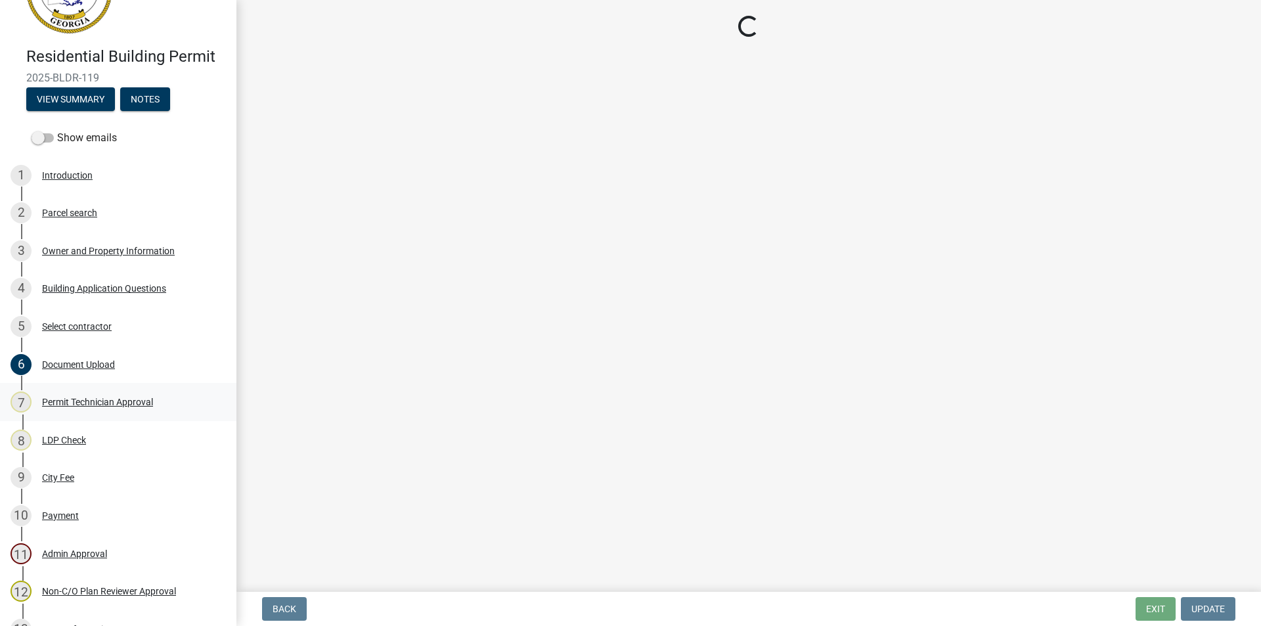
scroll to position [0, 0]
select select "ef7a1fc2-7a7a-426d-b1f0-c9b9b6ca7ff4"
select select "58d273ed-cbd1-45cf-a92b-4c415c252308"
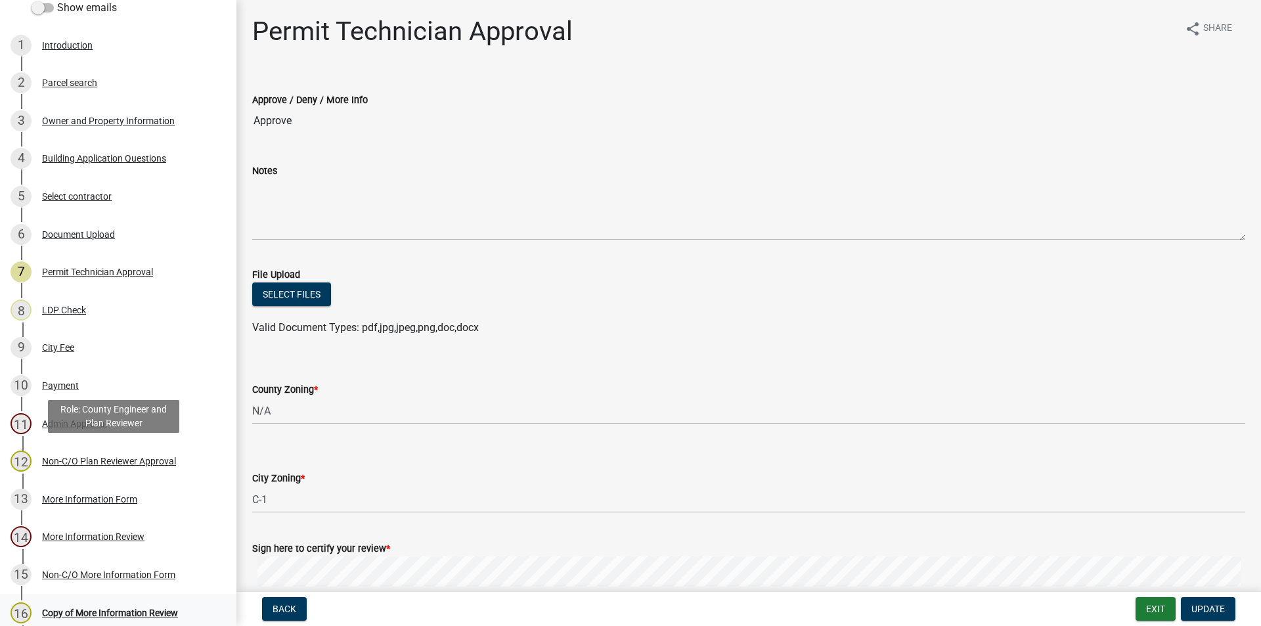
scroll to position [197, 0]
click at [95, 459] on div "Non-C/O Plan Reviewer Approval" at bounding box center [109, 459] width 134 height 9
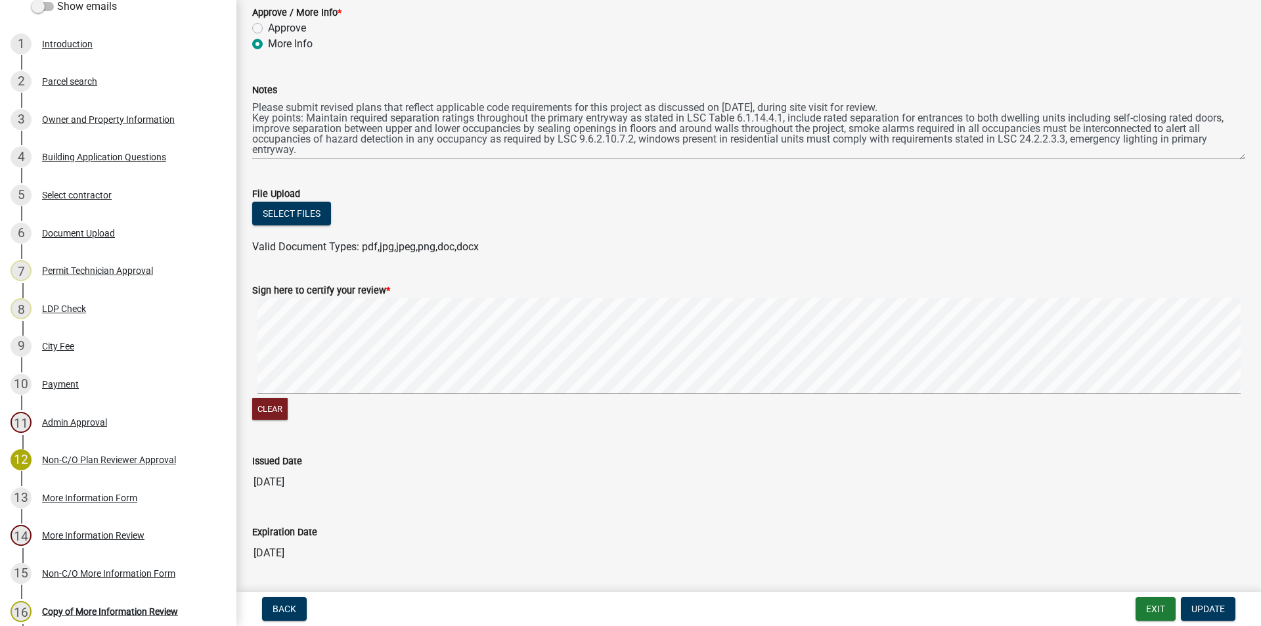
scroll to position [62, 0]
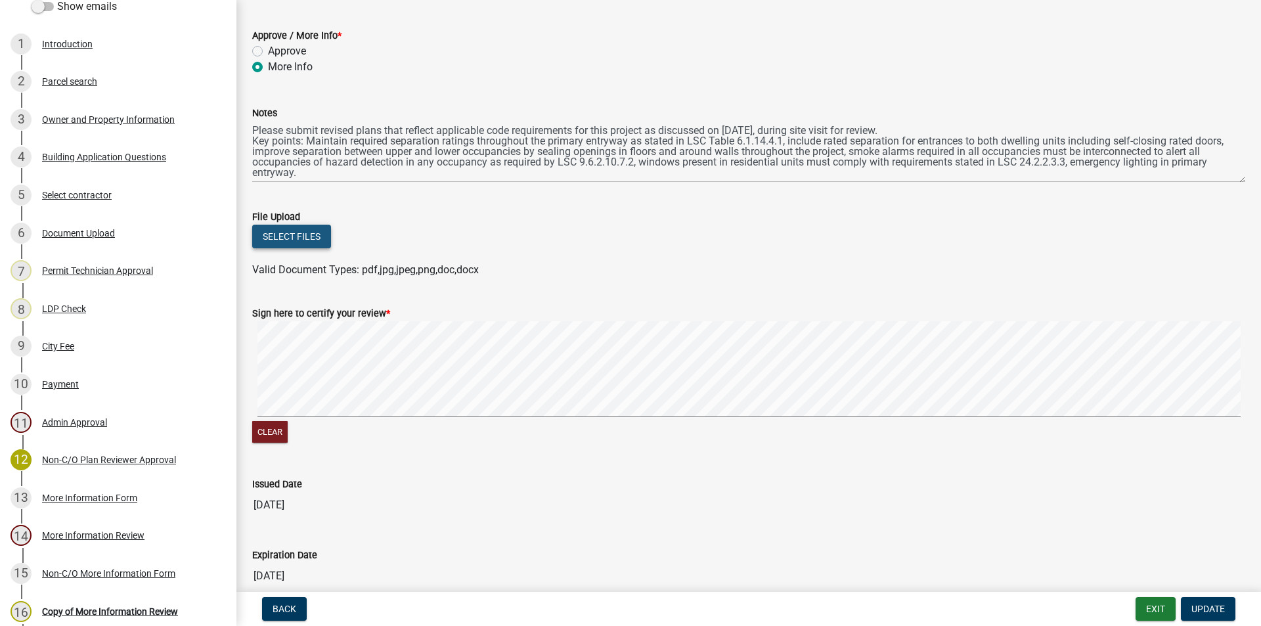
click at [298, 238] on button "Select files" at bounding box center [291, 237] width 79 height 24
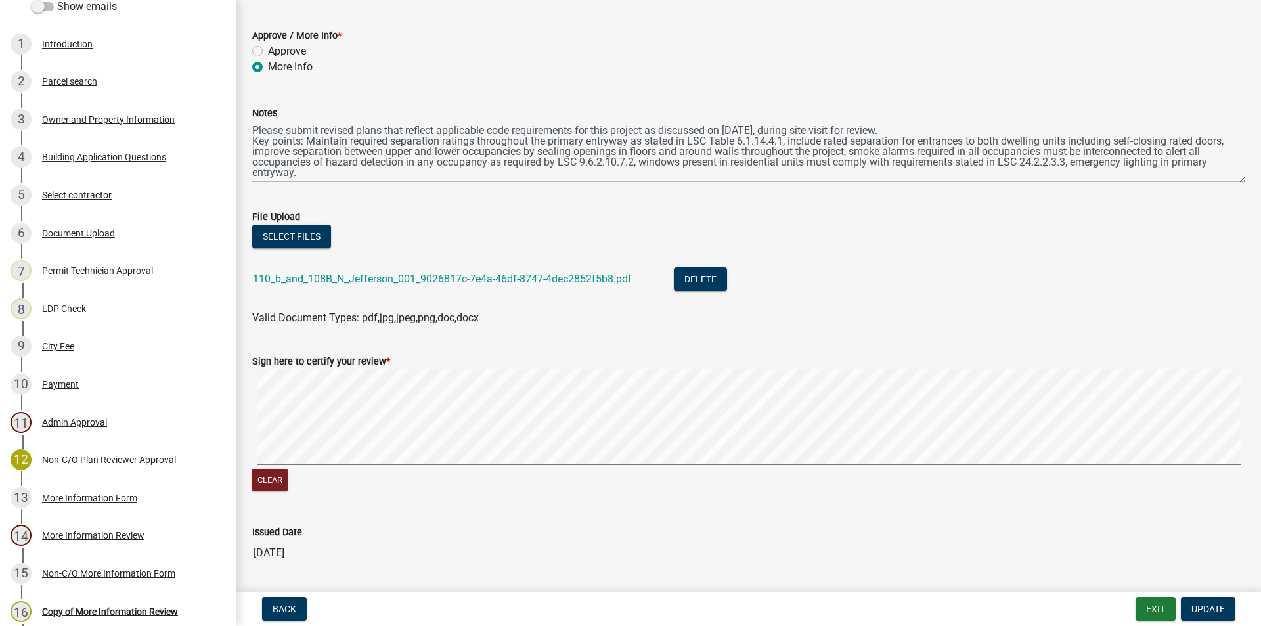
click at [268, 50] on label "Approve" at bounding box center [287, 51] width 38 height 16
click at [268, 50] on input "Approve" at bounding box center [272, 47] width 9 height 9
radio input "true"
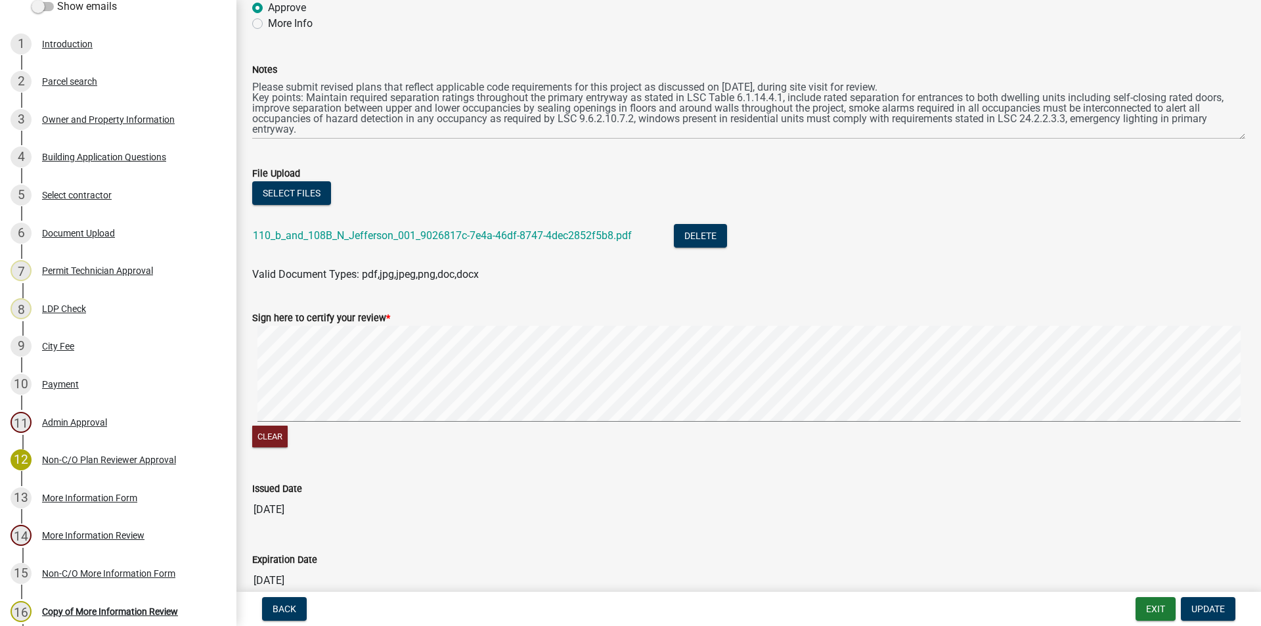
scroll to position [175, 0]
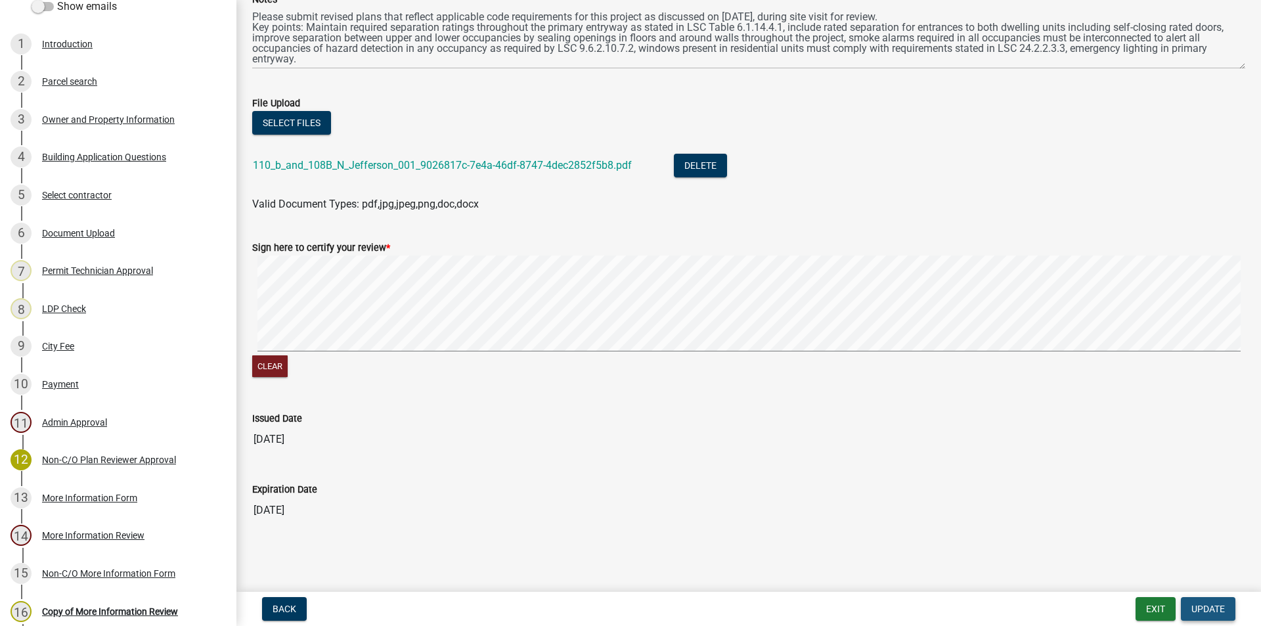
click at [1201, 605] on span "Update" at bounding box center [1207, 608] width 33 height 11
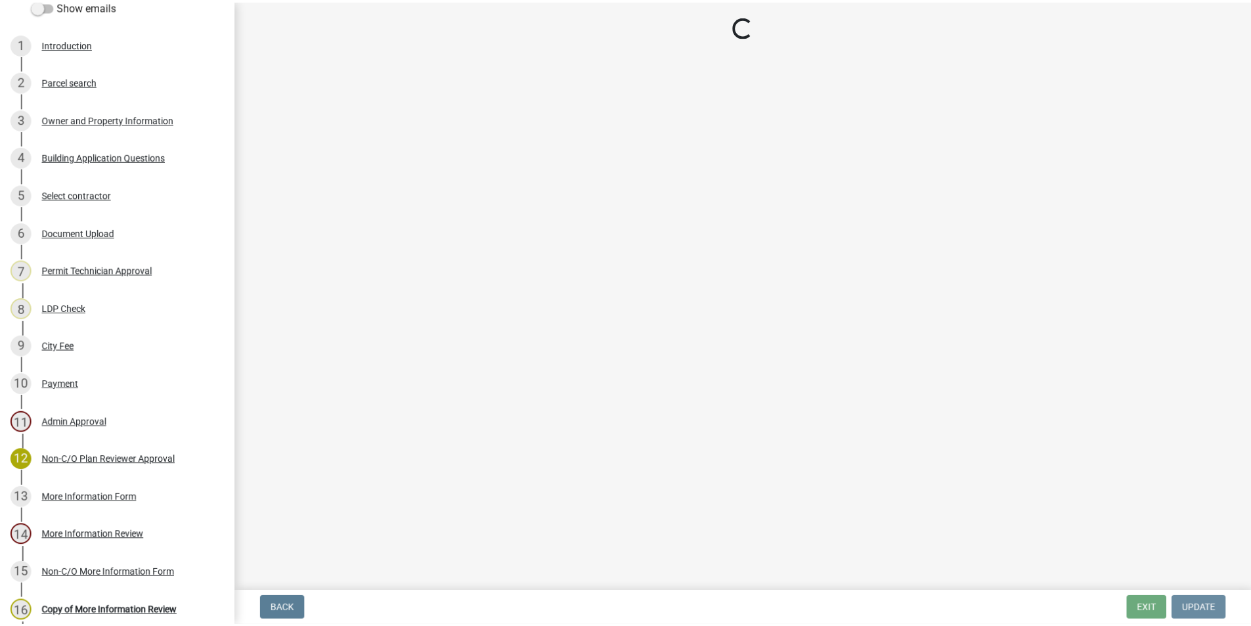
scroll to position [0, 0]
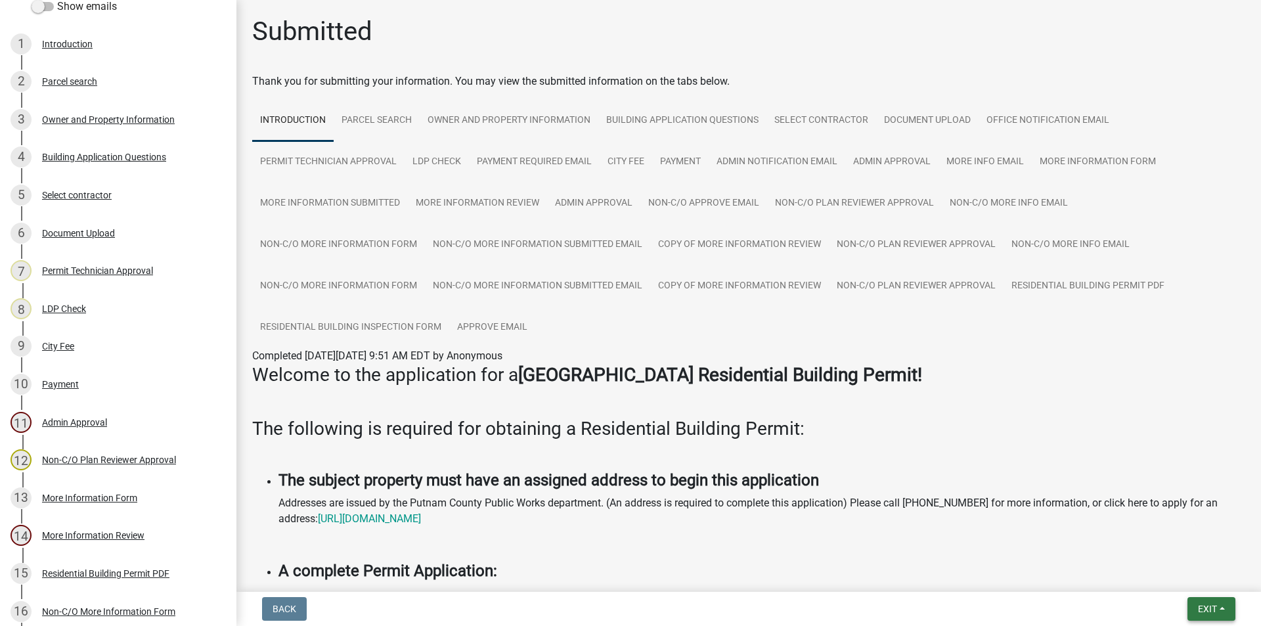
click at [1210, 606] on span "Exit" at bounding box center [1207, 608] width 19 height 11
click at [1166, 574] on button "Save & Exit" at bounding box center [1182, 575] width 105 height 32
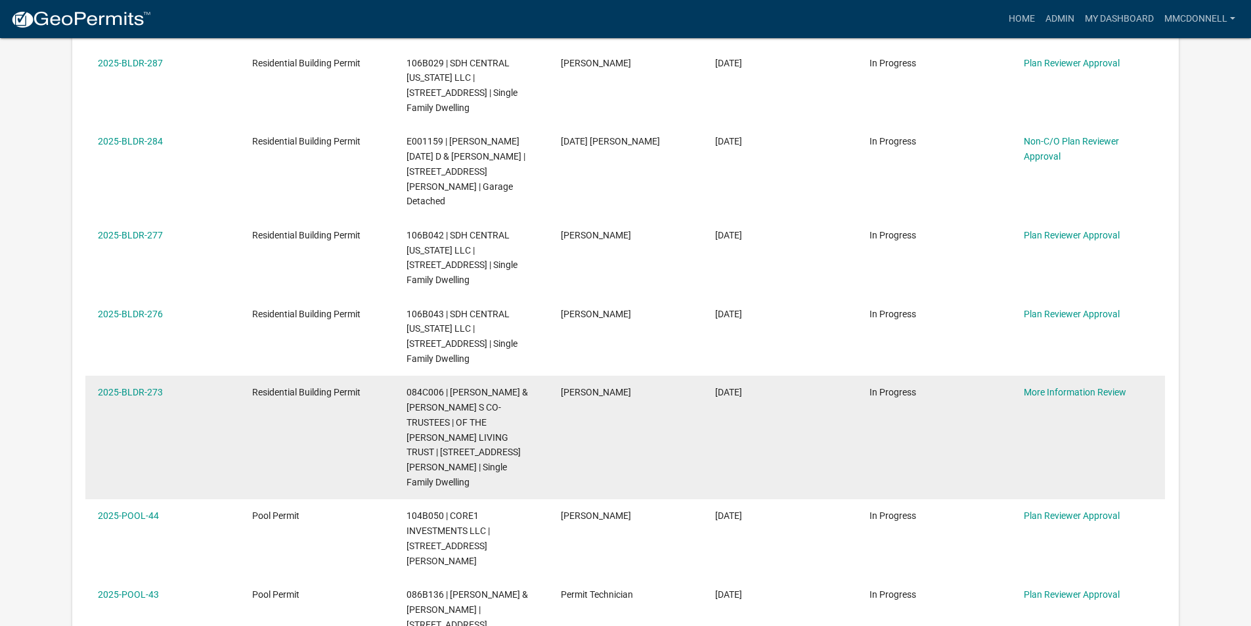
scroll to position [591, 0]
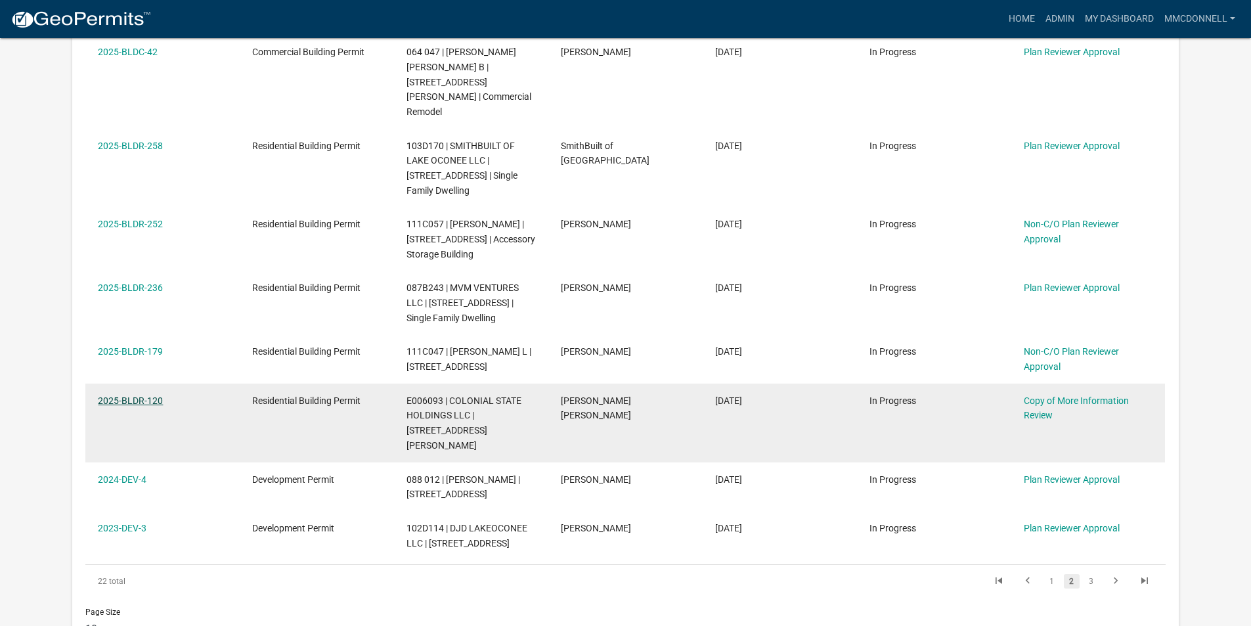
click at [158, 395] on link "2025-BLDR-120" at bounding box center [130, 400] width 65 height 11
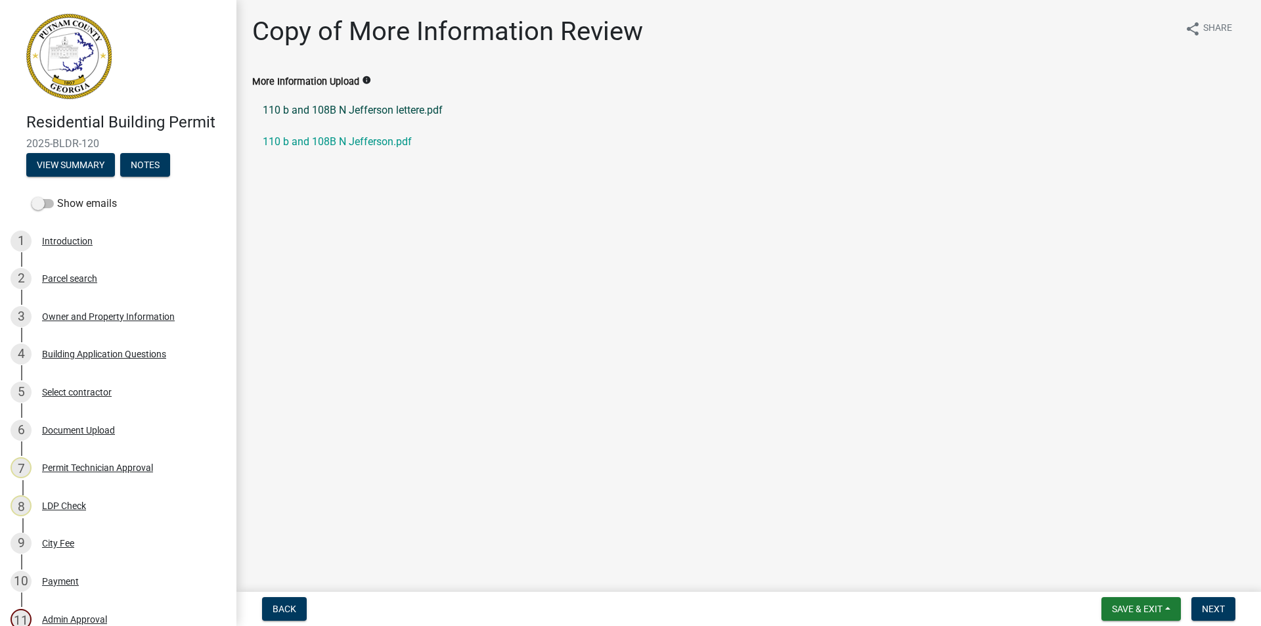
click at [337, 111] on link "110 b and 108B N Jefferson lettere.pdf" at bounding box center [748, 111] width 993 height 32
click at [330, 139] on link "110 b and 108B N Jefferson.pdf" at bounding box center [748, 142] width 993 height 32
click at [316, 143] on link "110 b and 108B N Jefferson.pdf" at bounding box center [748, 142] width 993 height 32
